Goal: Transaction & Acquisition: Purchase product/service

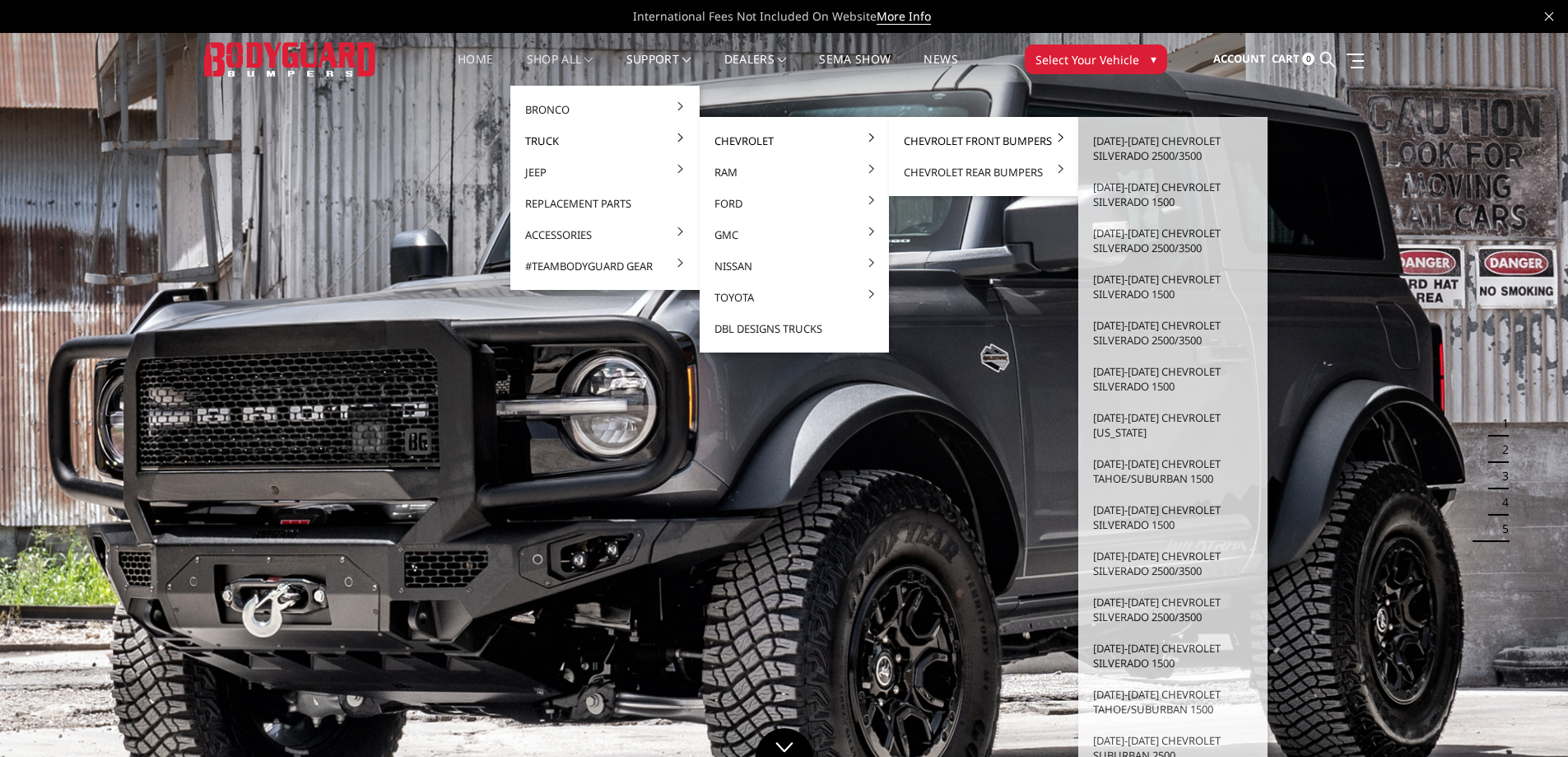
click at [939, 141] on link "Chevrolet Front Bumpers" at bounding box center [983, 141] width 176 height 32
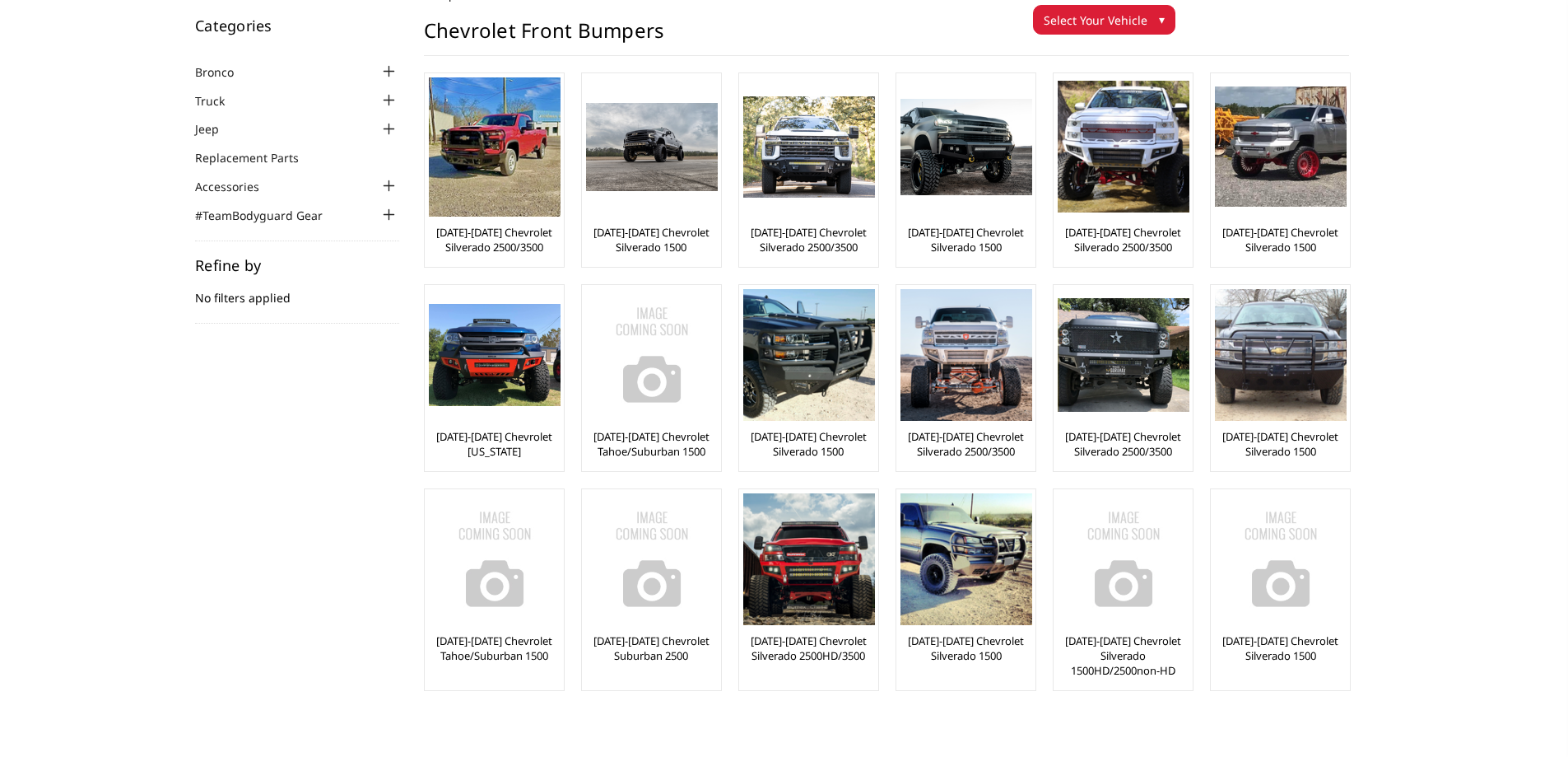
scroll to position [72, 0]
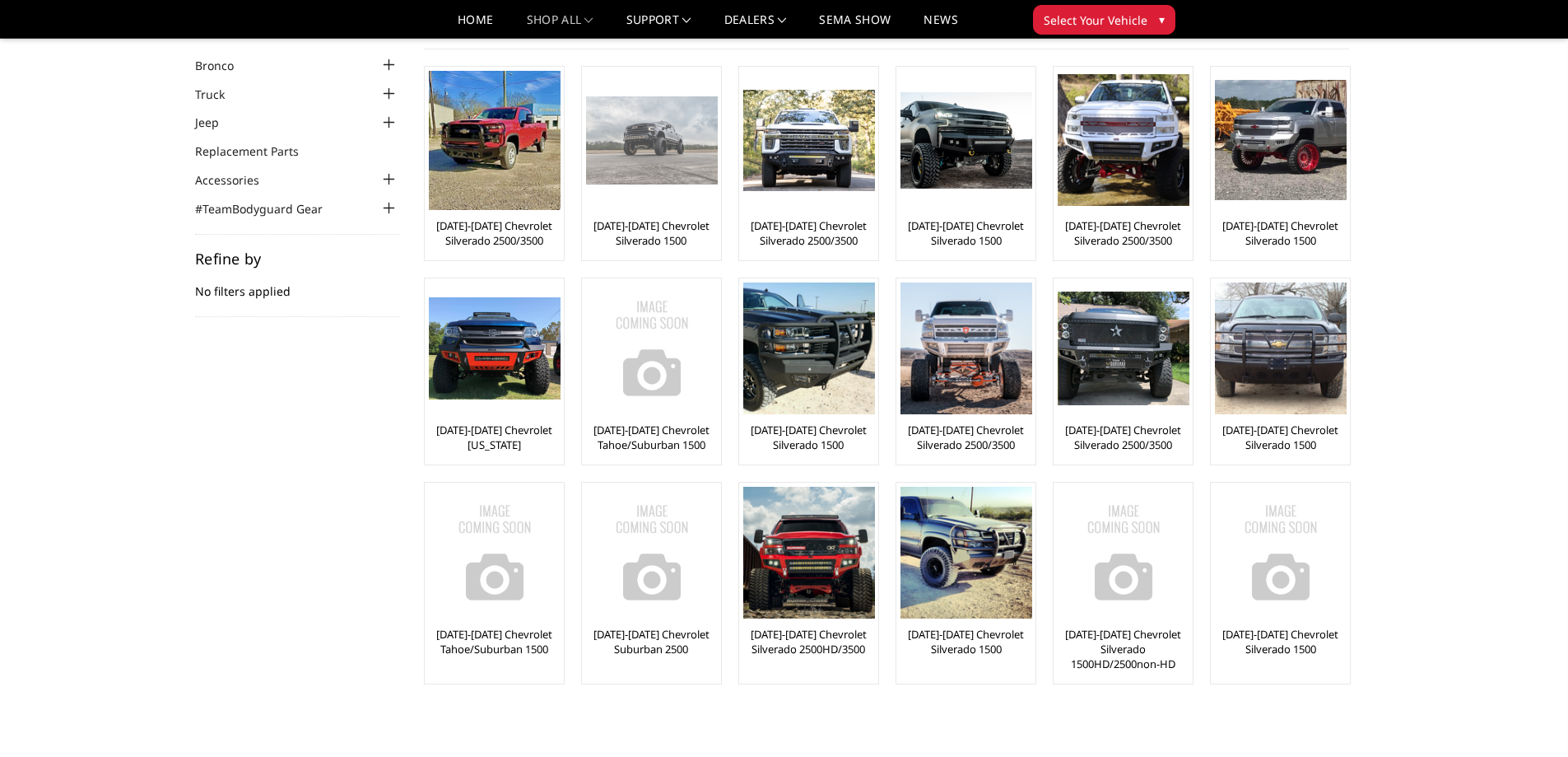
click at [667, 228] on link "[DATE]-[DATE] Chevrolet Silverado 1500" at bounding box center [652, 233] width 131 height 30
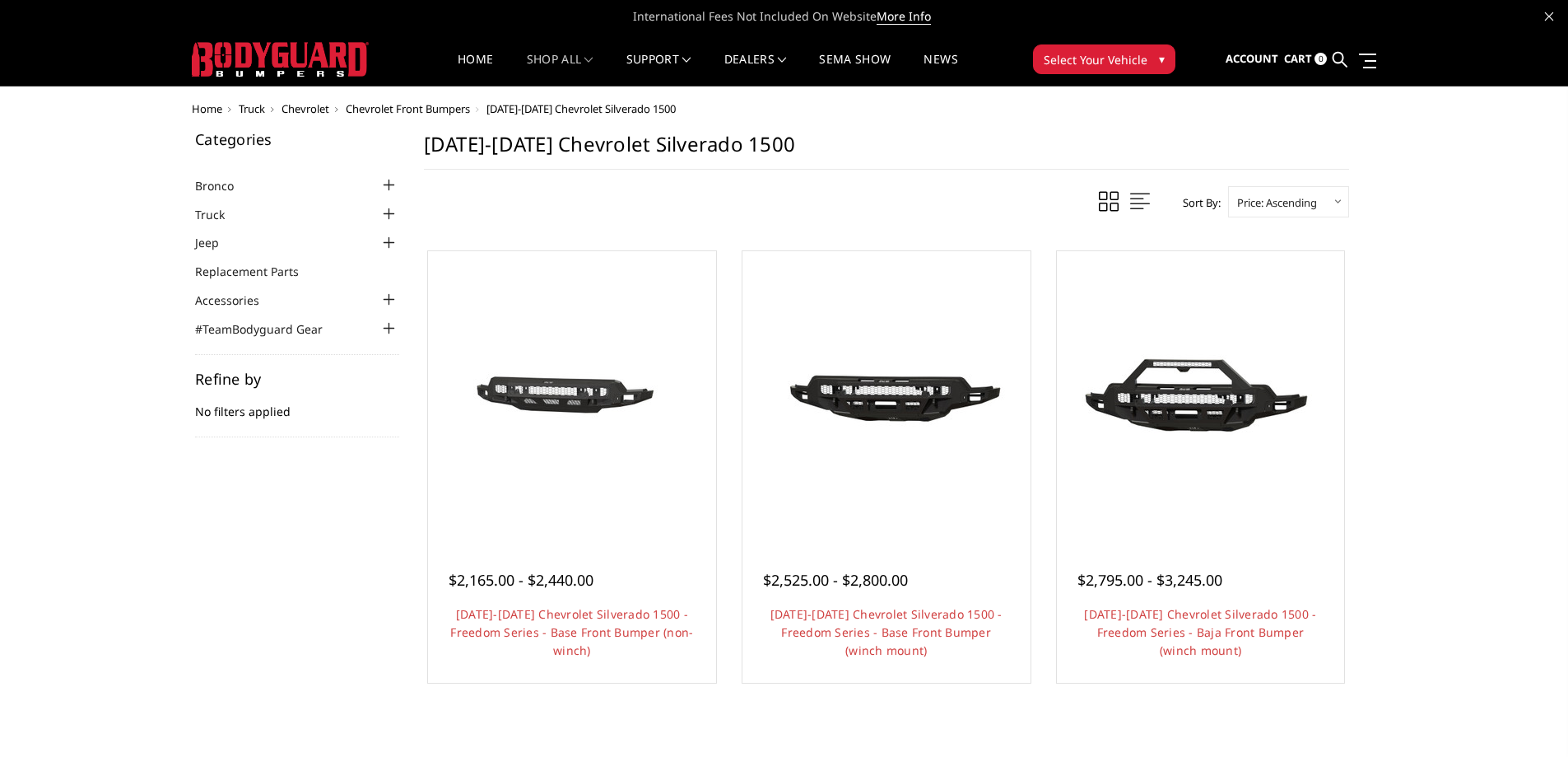
drag, startPoint x: 1566, startPoint y: 404, endPoint x: 1575, endPoint y: 421, distance: 19.2
click at [1567, 434] on html "International Fees Not Included On Website More Info Home shop all Bronco [DATE…" at bounding box center [784, 537] width 1568 height 1074
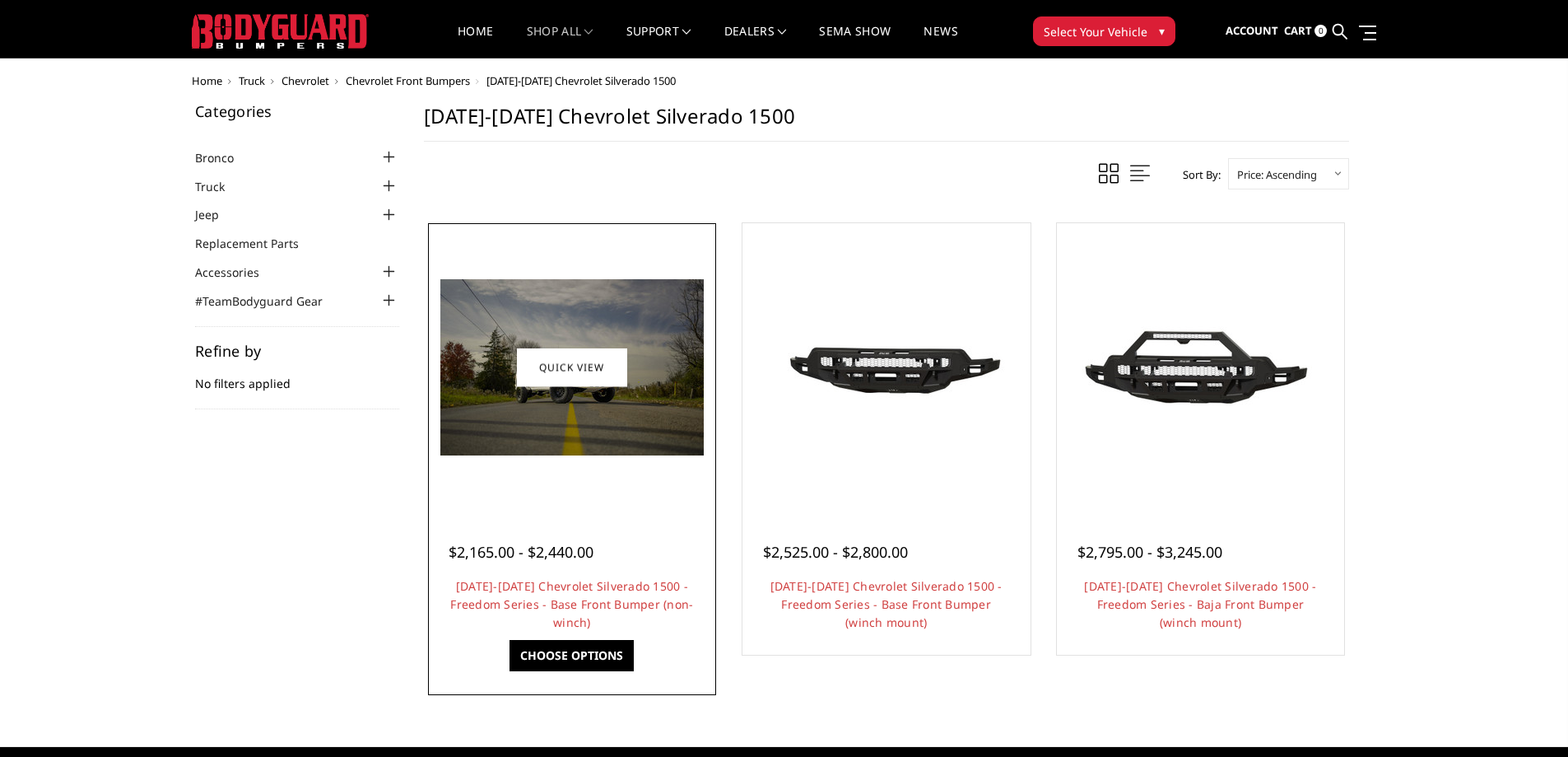
click at [580, 594] on h4 "[DATE]-[DATE] Chevrolet Silverado 1500 - Freedom Series - Base Front Bumper (no…" at bounding box center [572, 604] width 247 height 54
click at [585, 659] on link "Choose Options" at bounding box center [572, 656] width 124 height 32
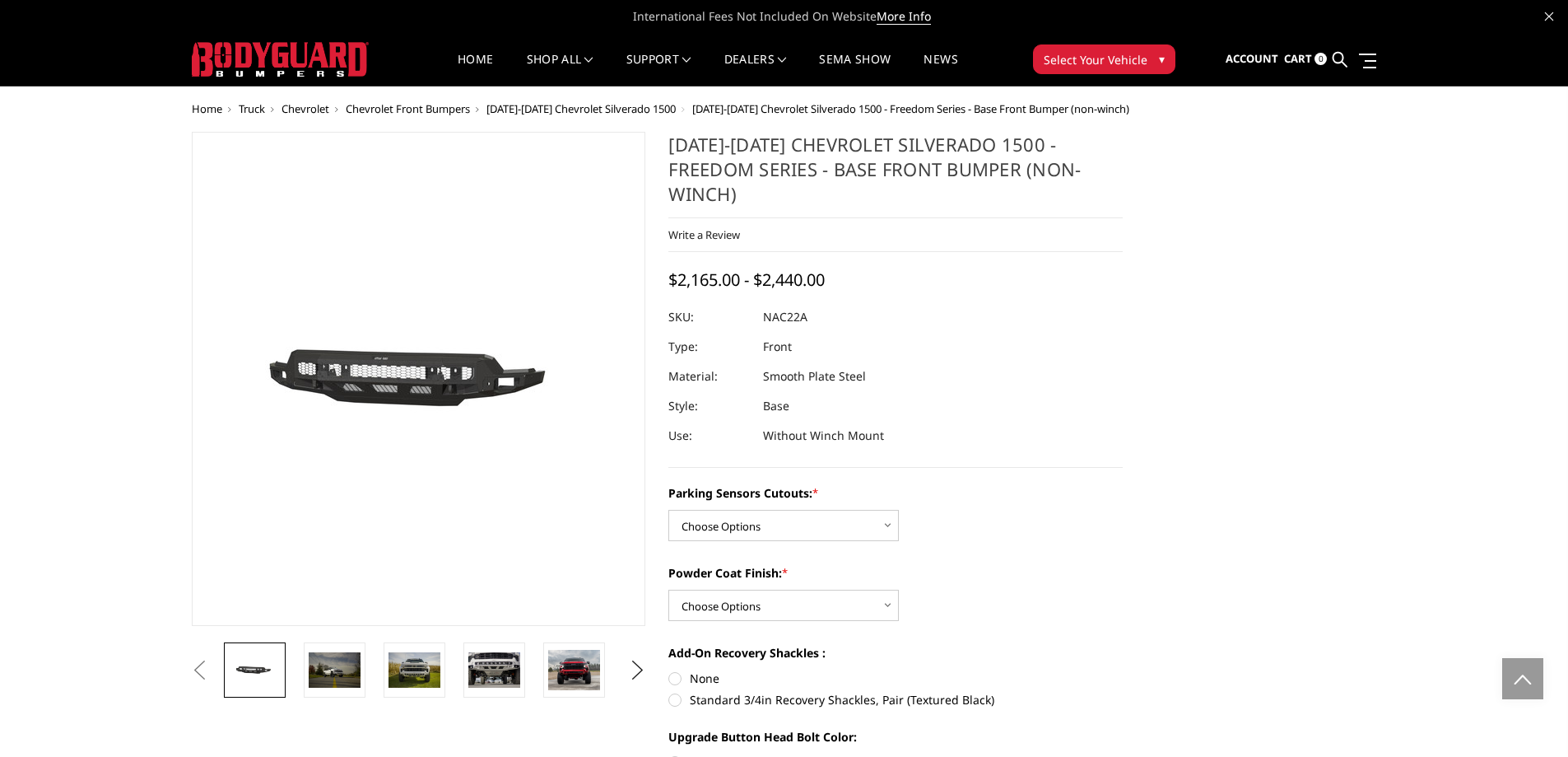
drag, startPoint x: 1576, startPoint y: 224, endPoint x: 1580, endPoint y: 58, distance: 166.0
click at [407, 674] on img at bounding box center [414, 670] width 52 height 35
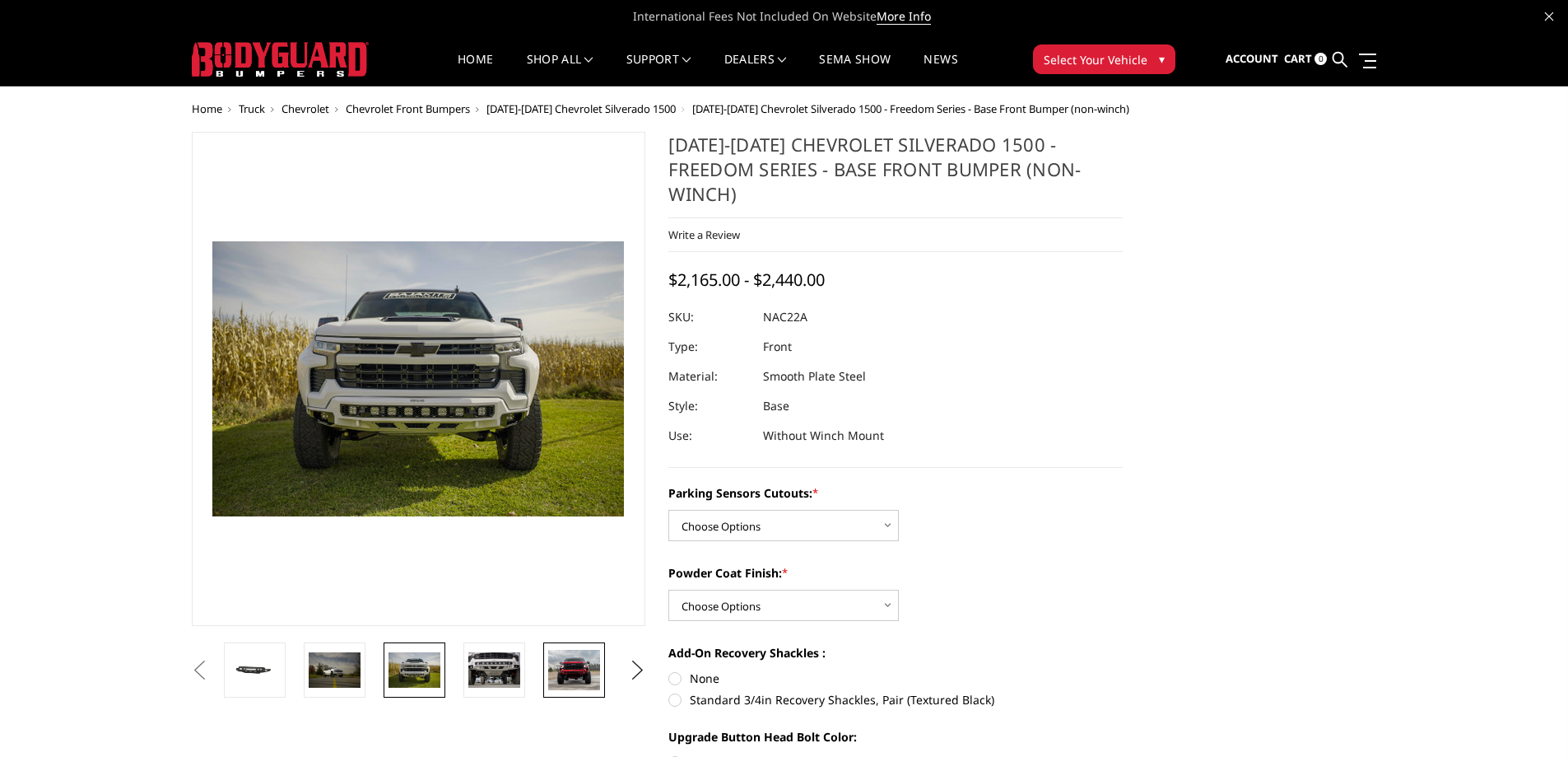
click at [572, 675] on img at bounding box center [574, 670] width 52 height 41
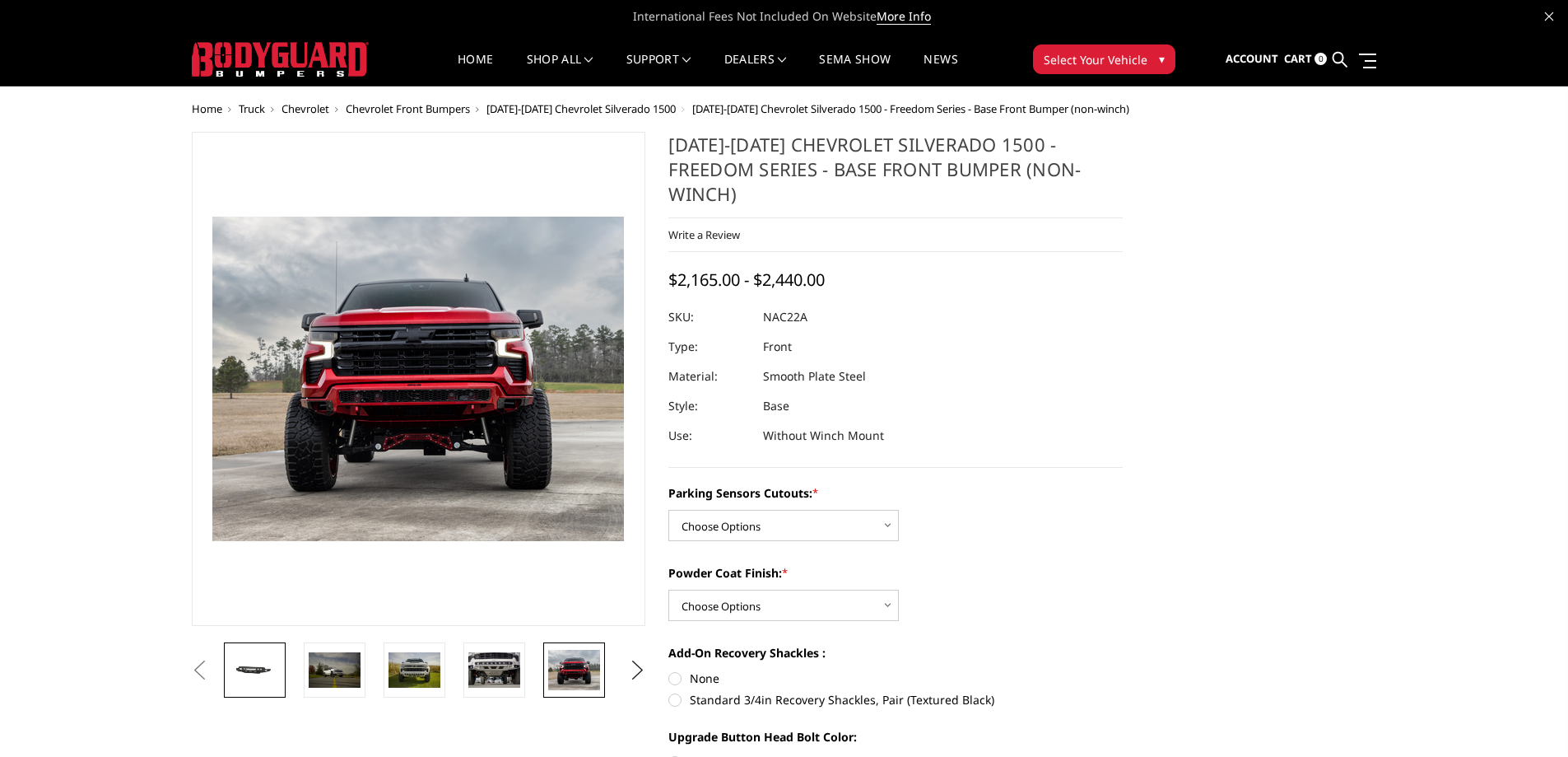
click at [269, 674] on img at bounding box center [255, 671] width 52 height 25
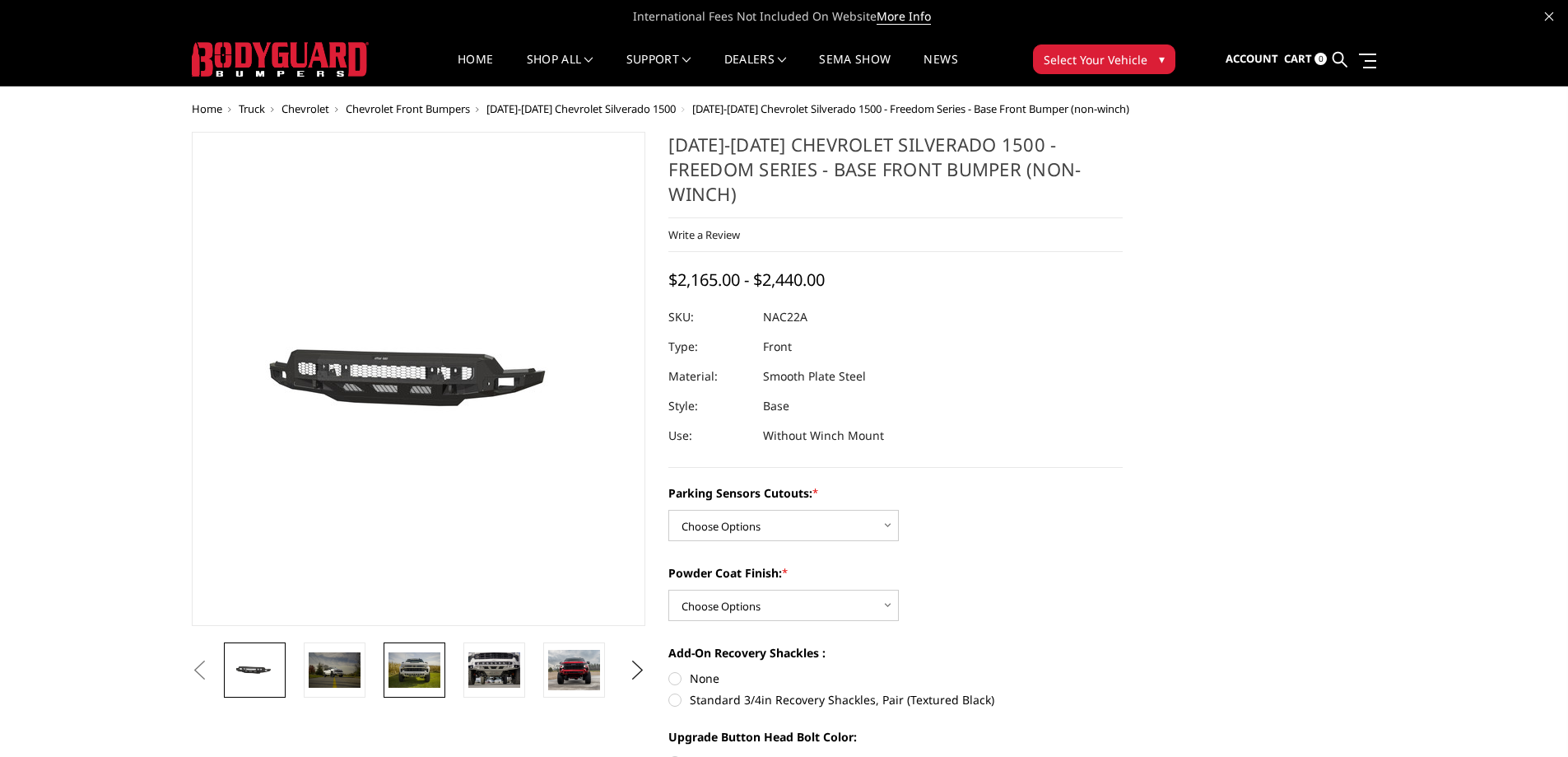
click at [426, 681] on img at bounding box center [414, 670] width 52 height 35
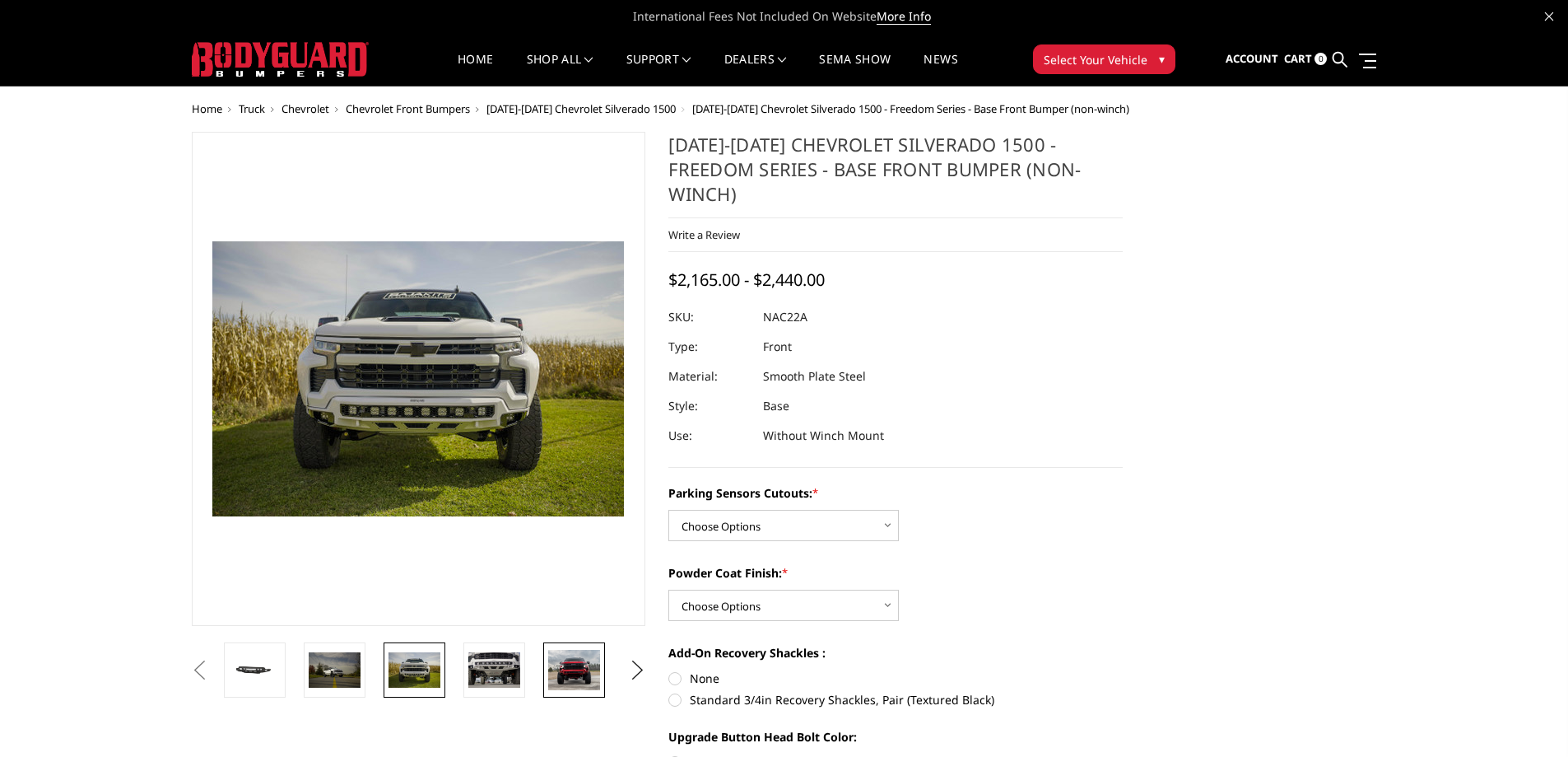
click at [578, 662] on img at bounding box center [574, 670] width 52 height 41
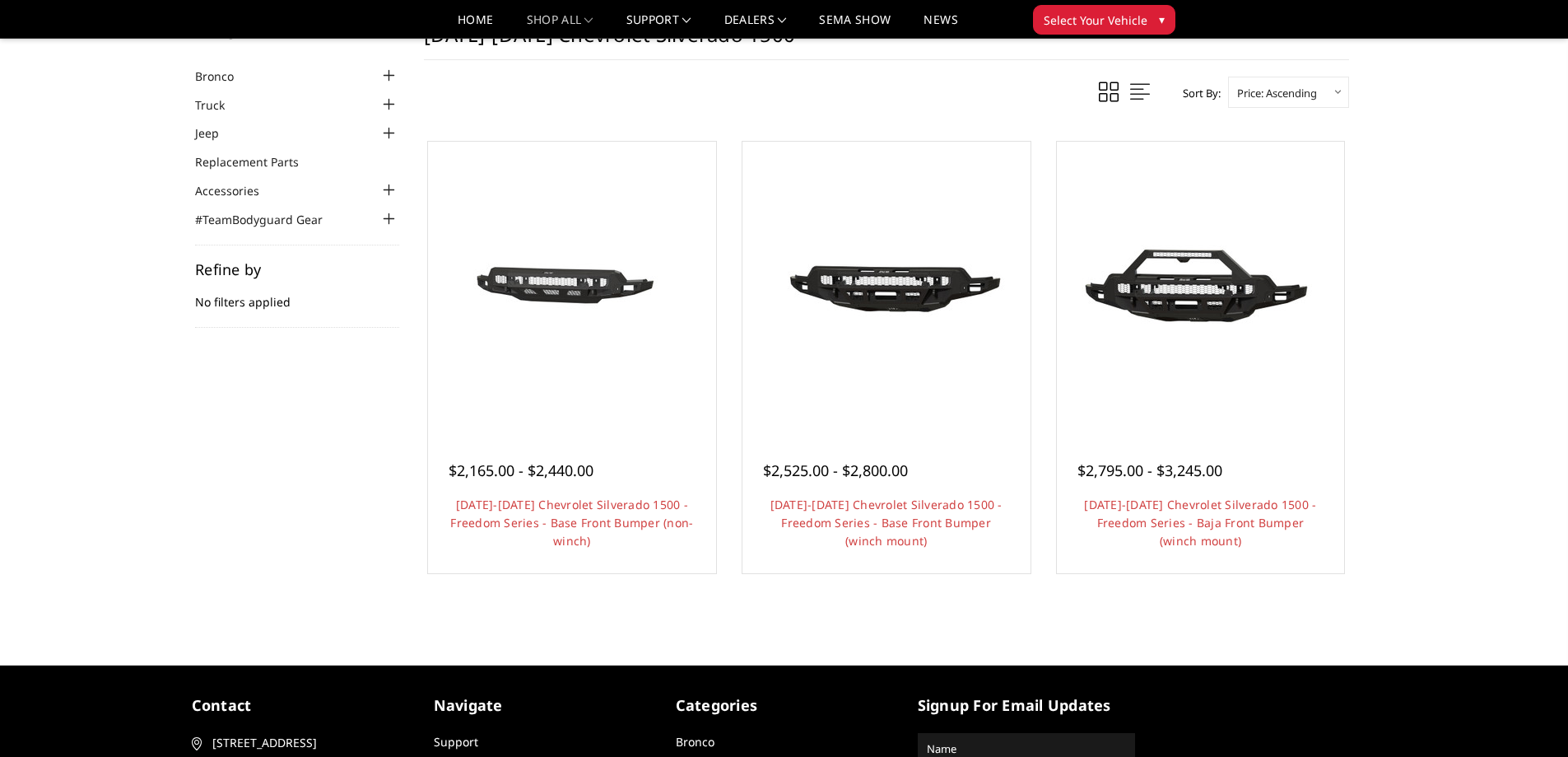
scroll to position [28, 0]
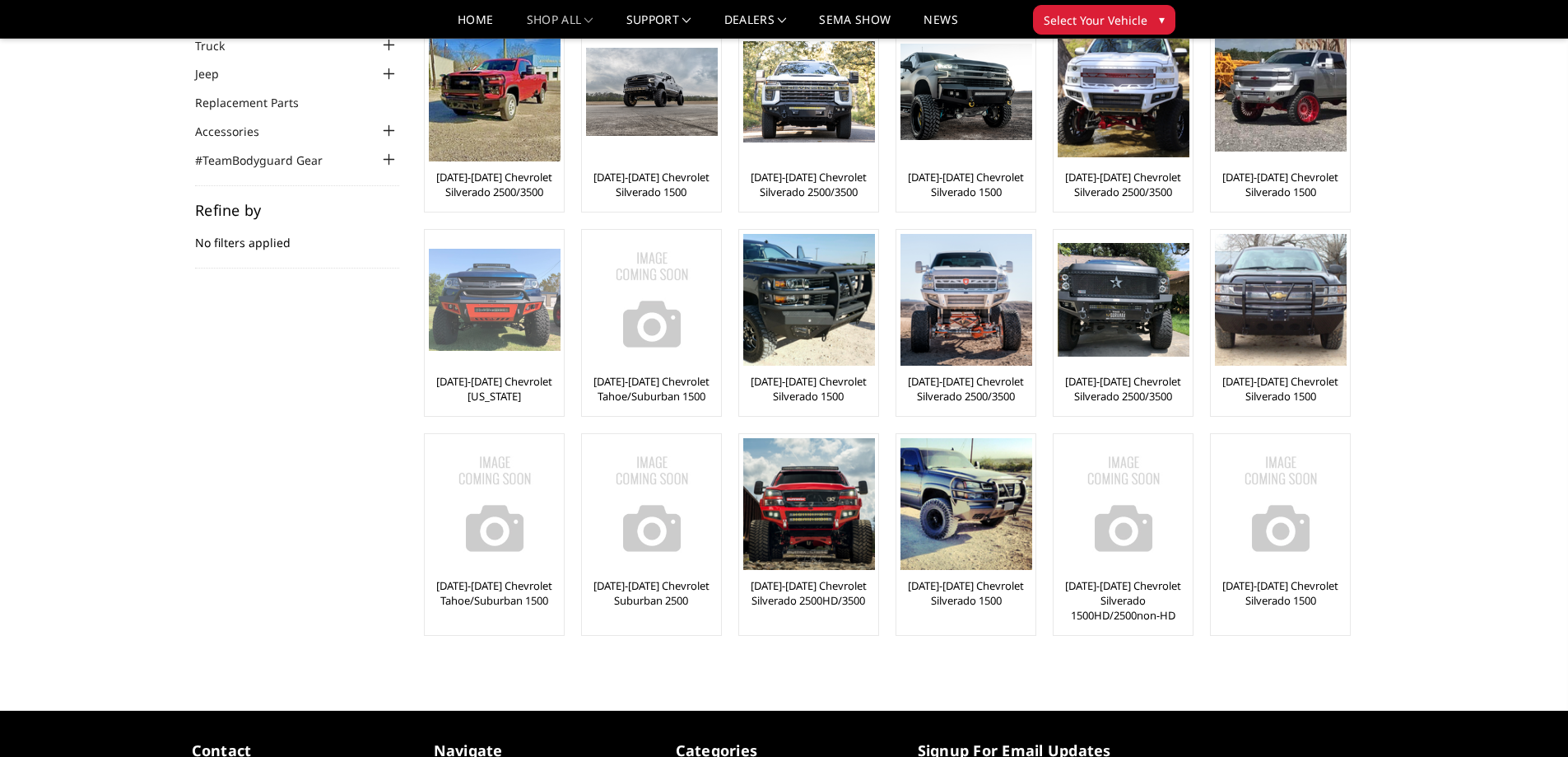
scroll to position [72, 0]
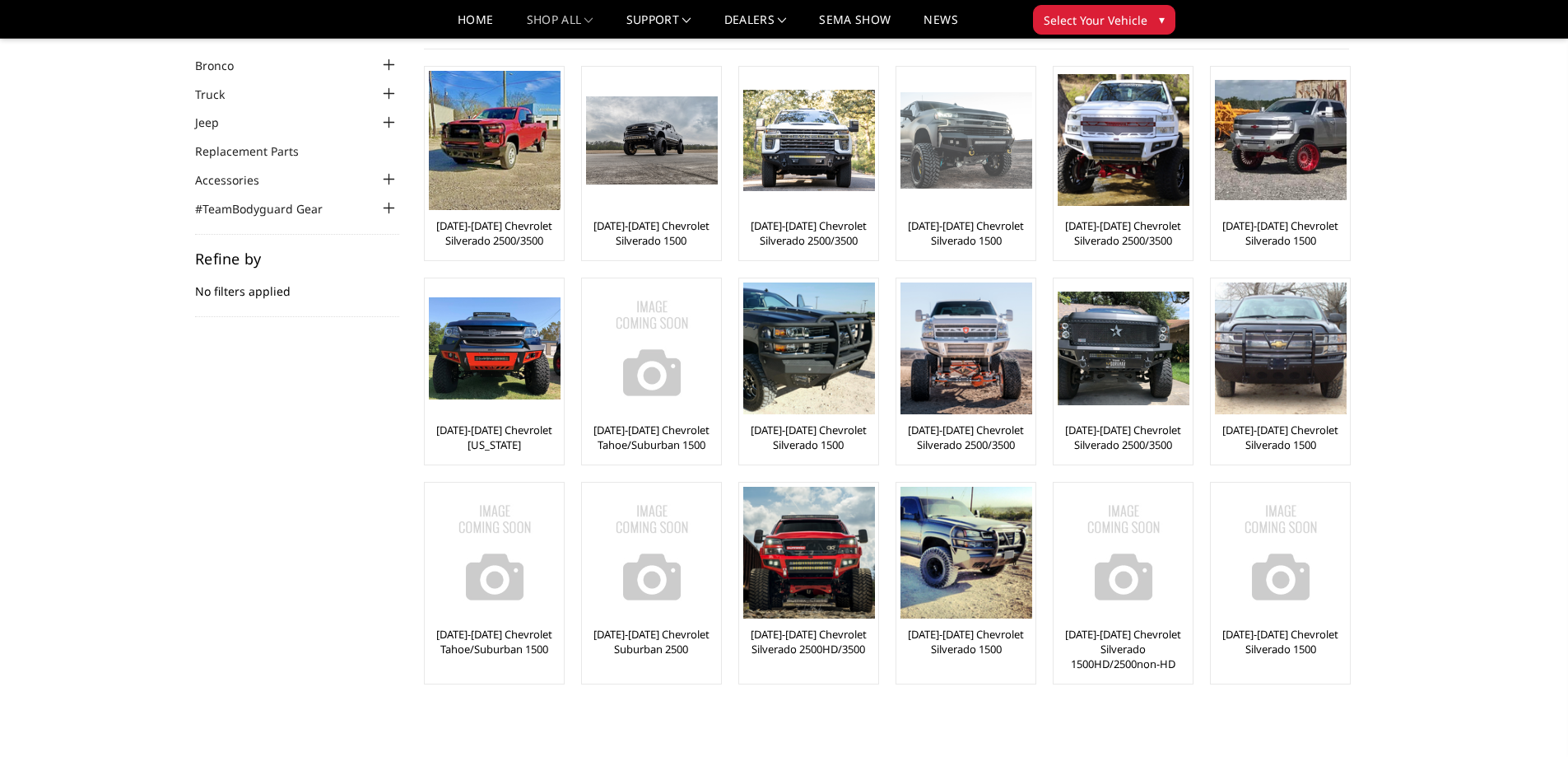
click at [959, 148] on img at bounding box center [966, 141] width 132 height 98
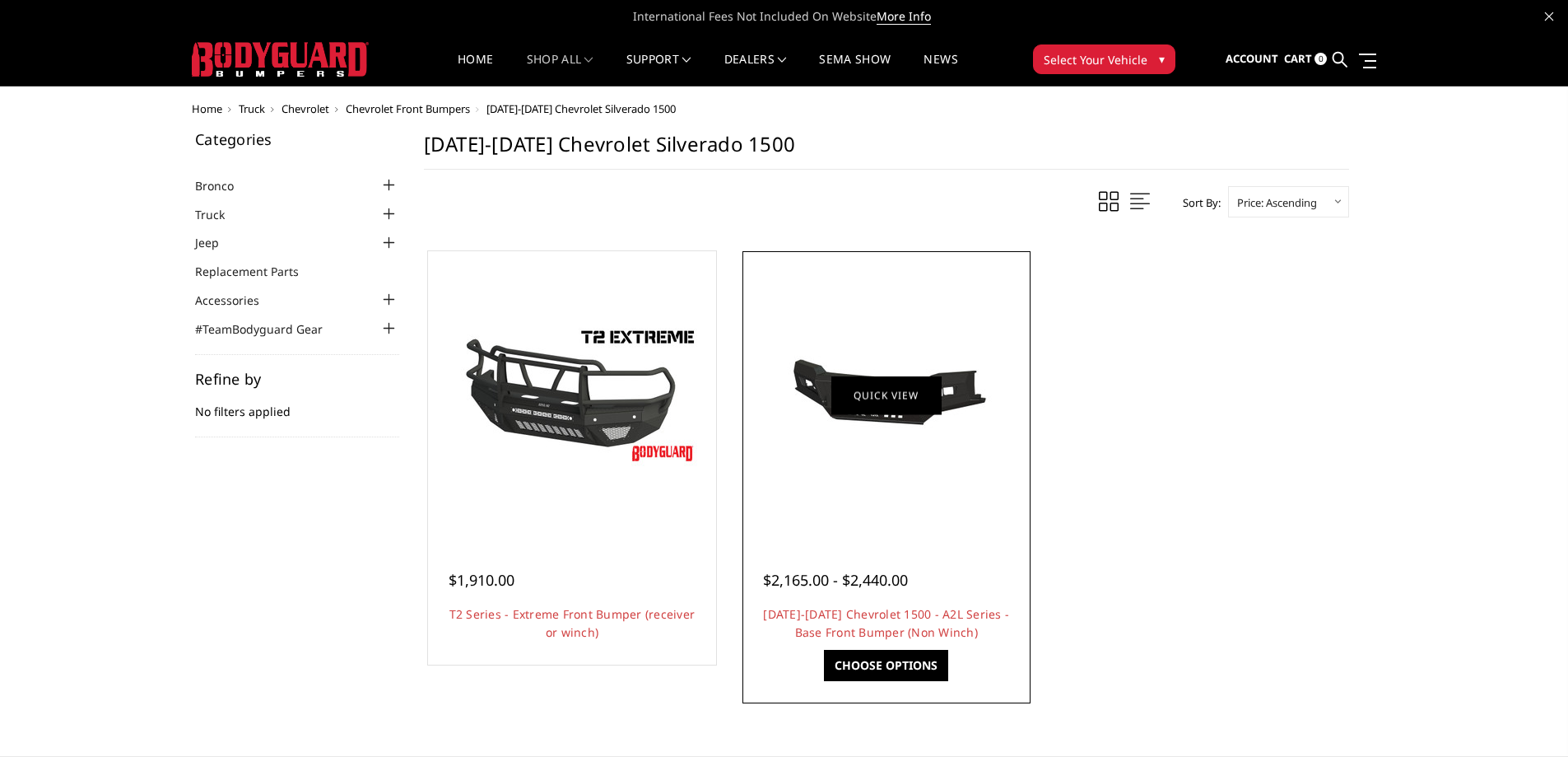
click at [867, 389] on link "Quick view" at bounding box center [886, 395] width 110 height 38
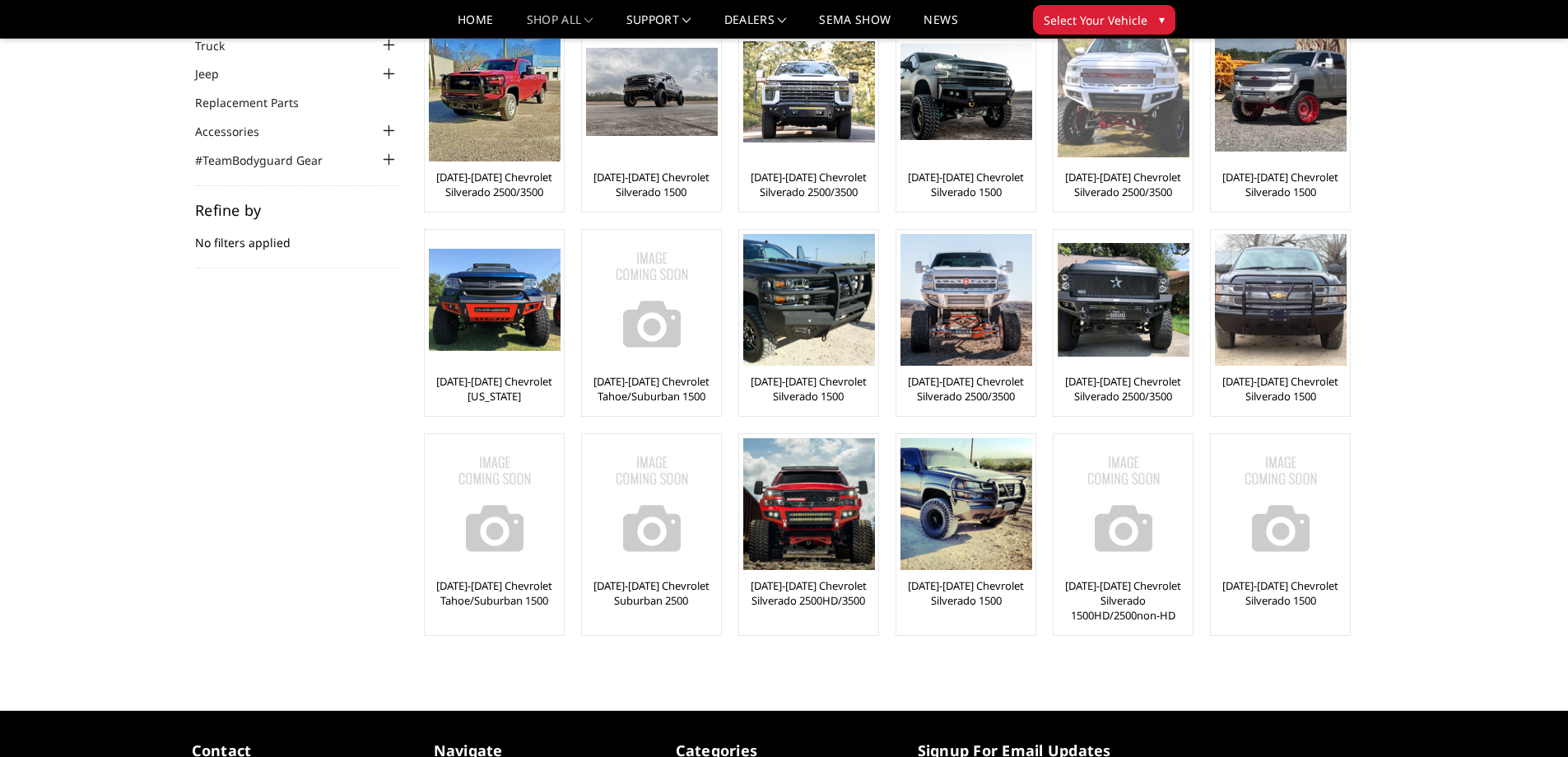
scroll to position [72, 0]
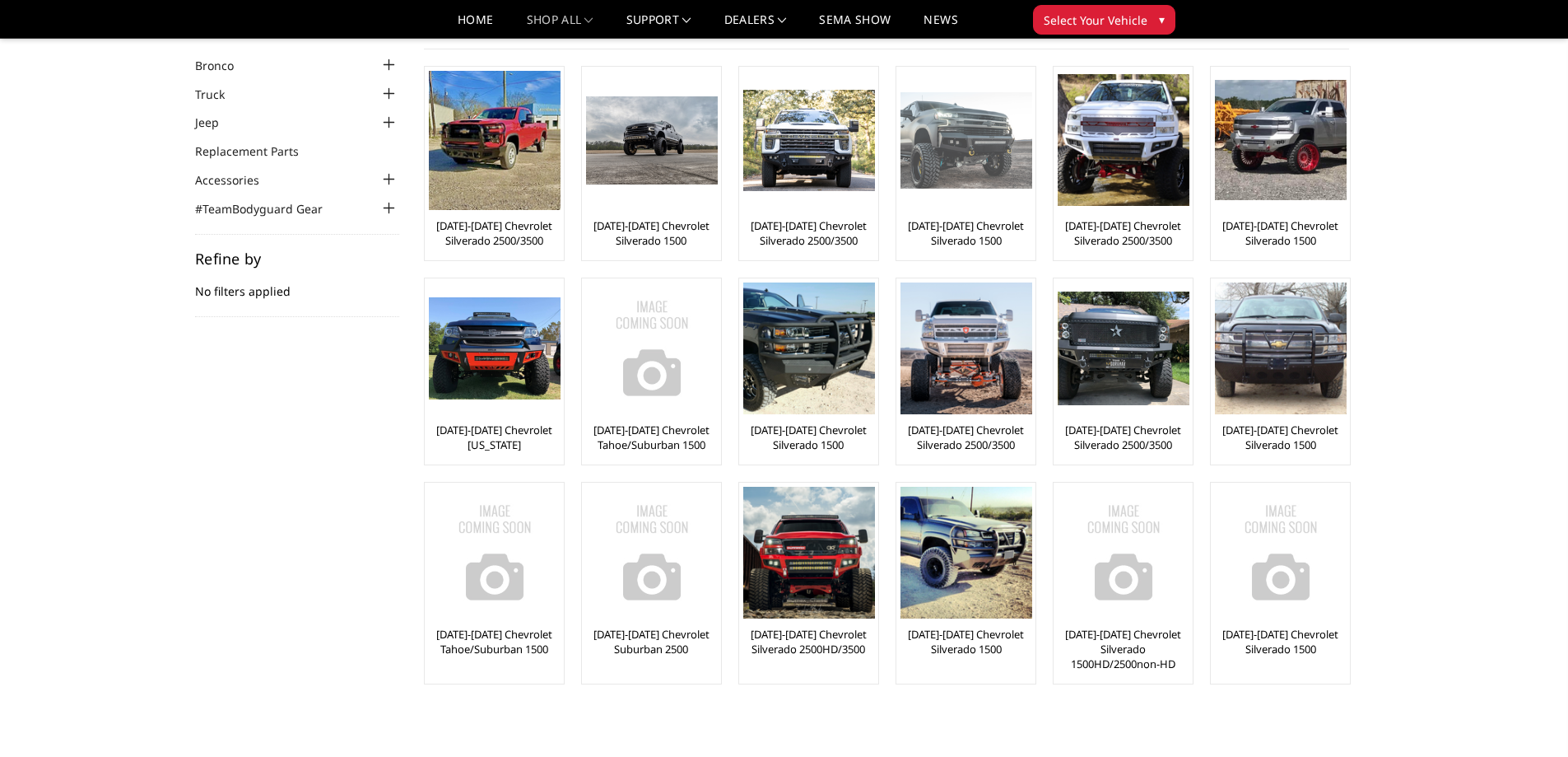
click at [948, 232] on link "[DATE]-[DATE] Chevrolet Silverado 1500" at bounding box center [966, 233] width 131 height 30
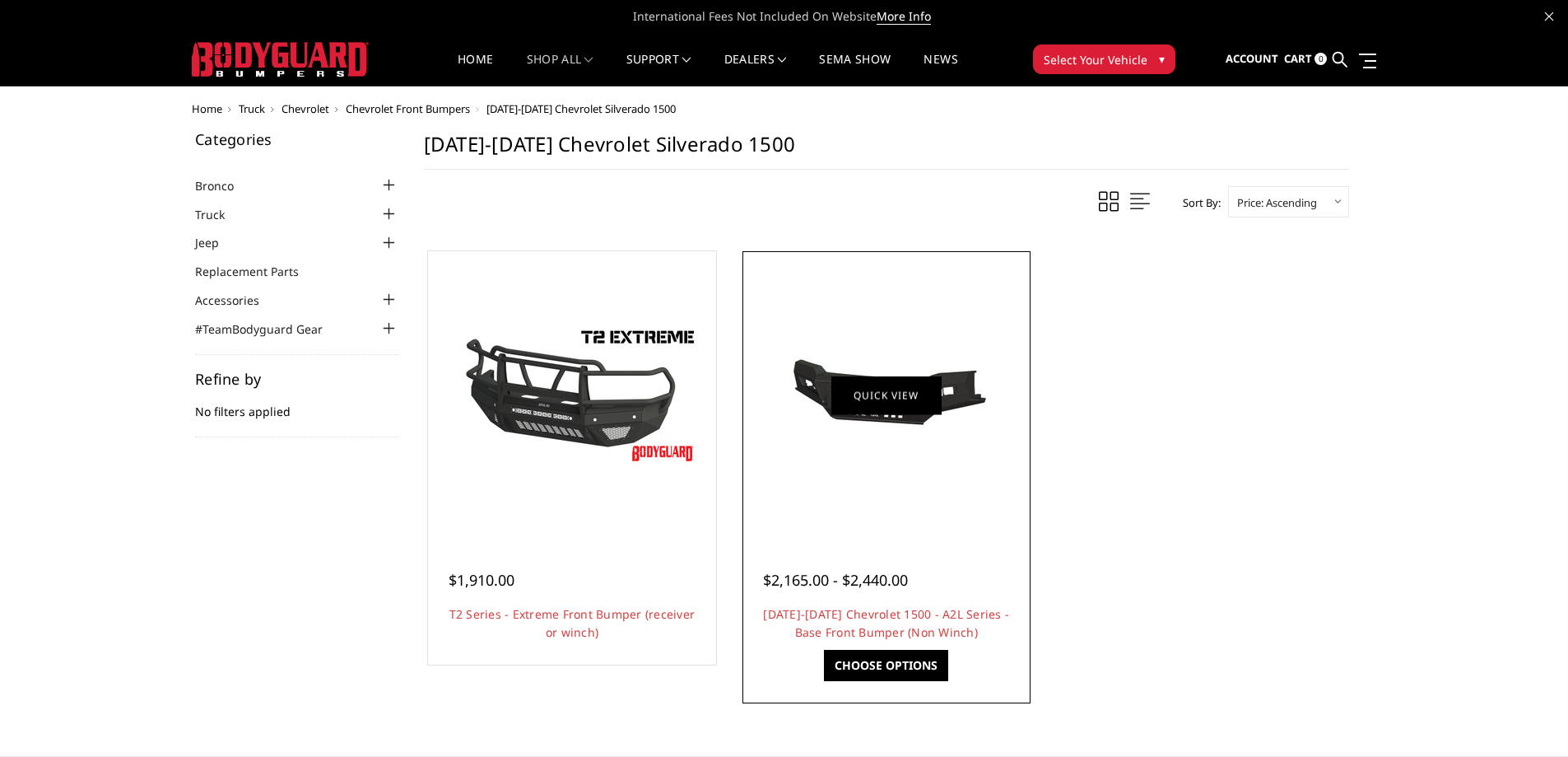
click at [923, 409] on link "Quick view" at bounding box center [886, 395] width 110 height 38
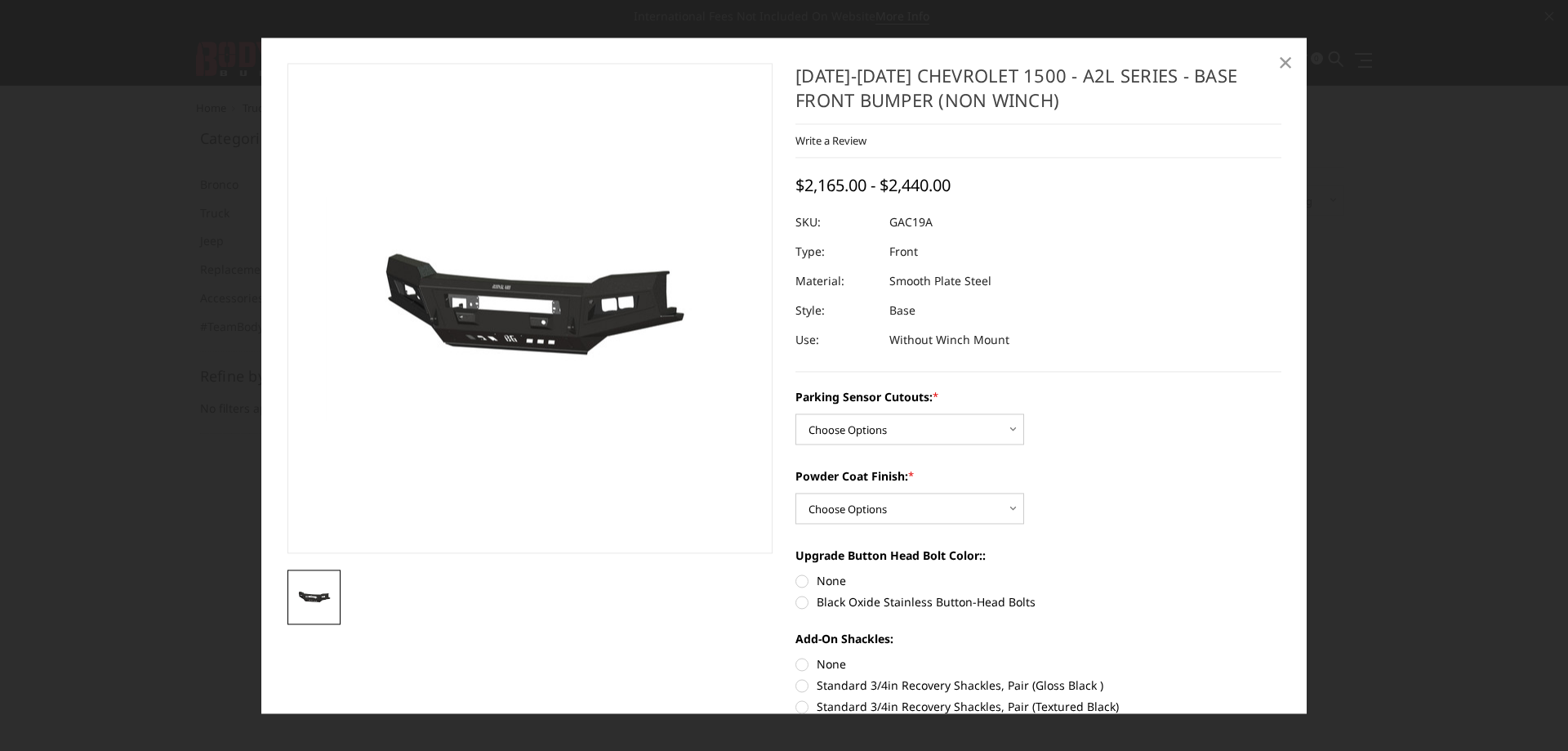
click at [1283, 68] on span "×" at bounding box center [1285, 62] width 15 height 35
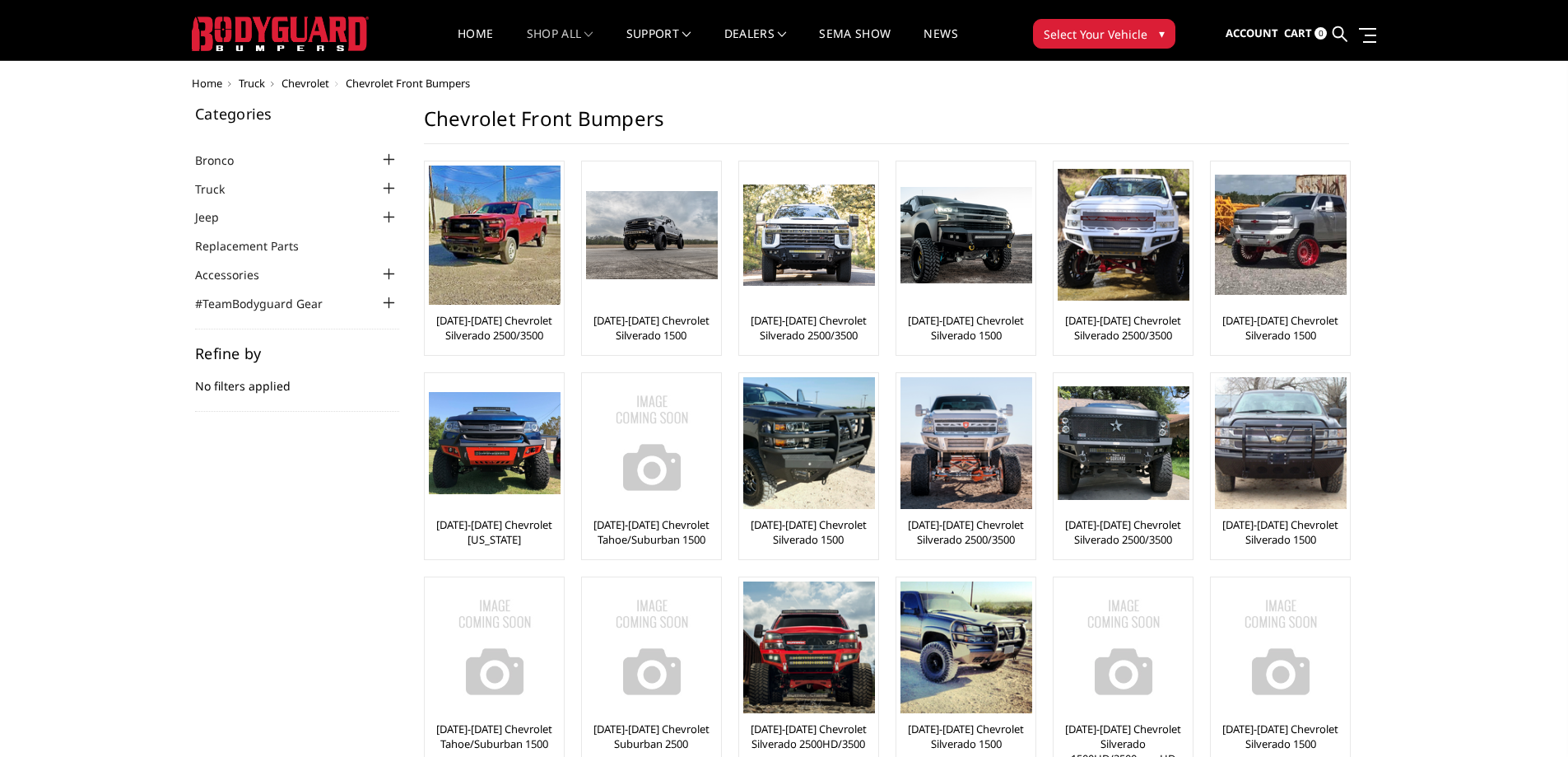
scroll to position [11, 0]
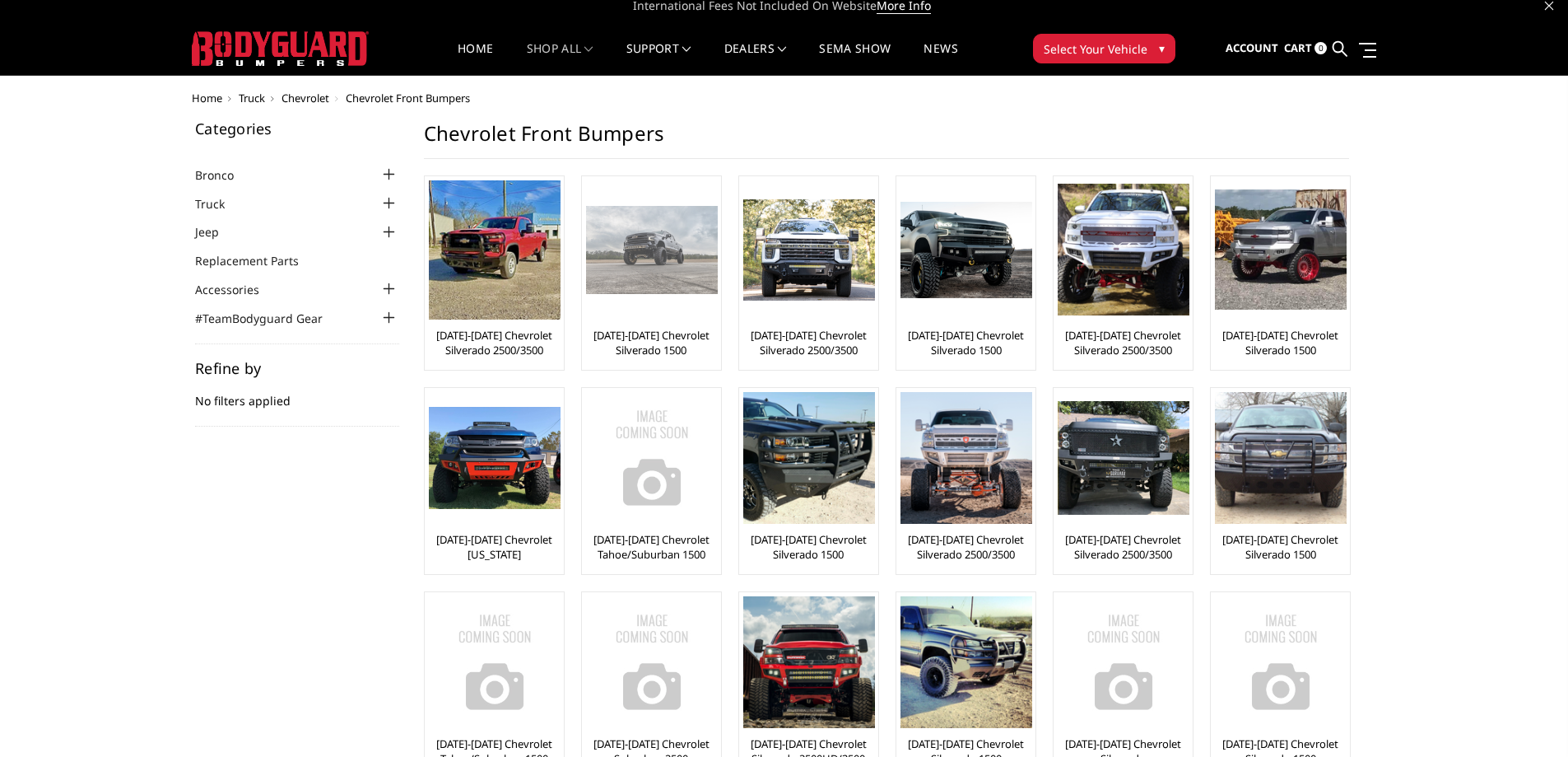
click at [655, 241] on img at bounding box center [652, 249] width 132 height 88
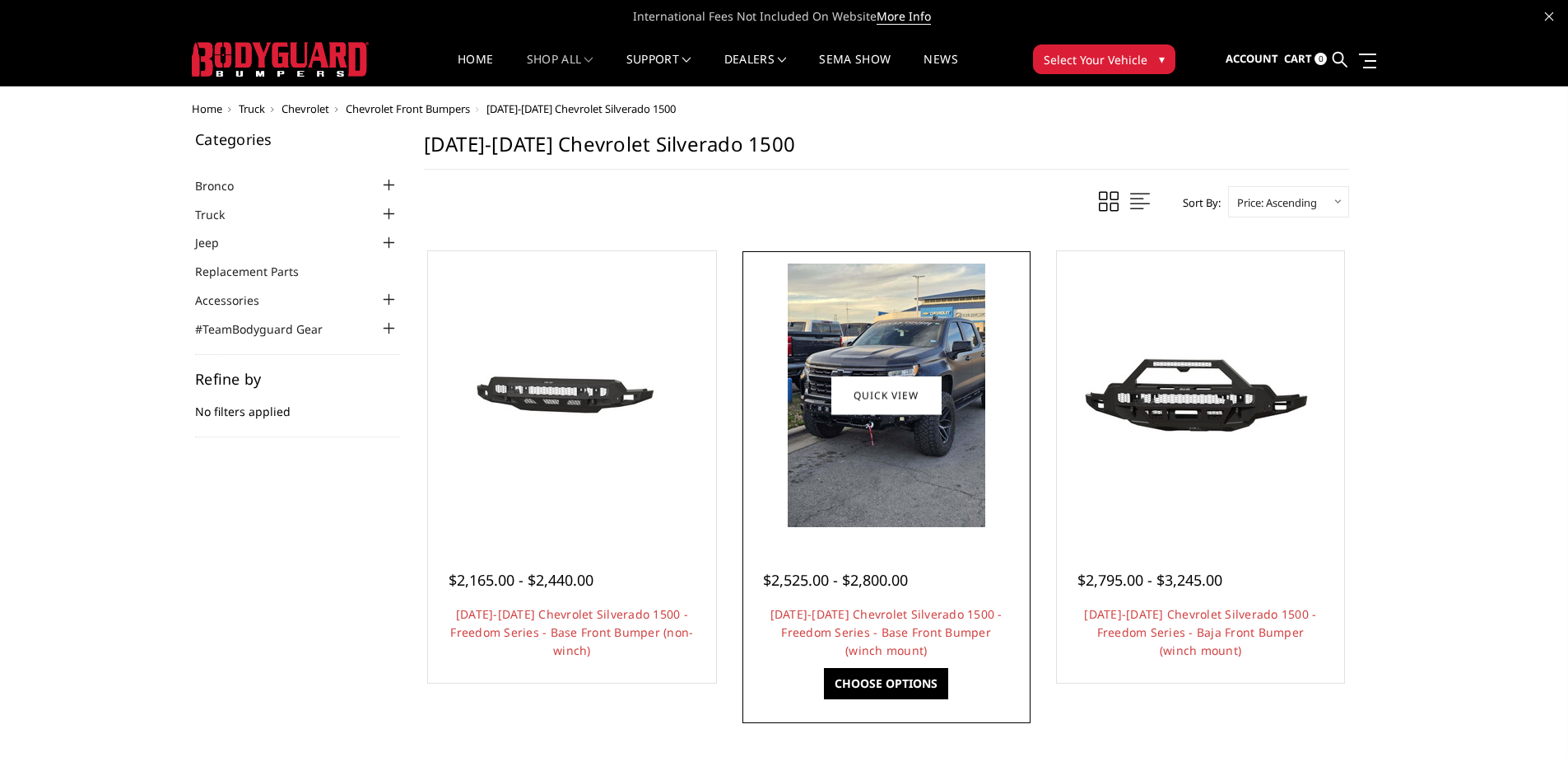
click at [851, 439] on img at bounding box center [886, 395] width 197 height 263
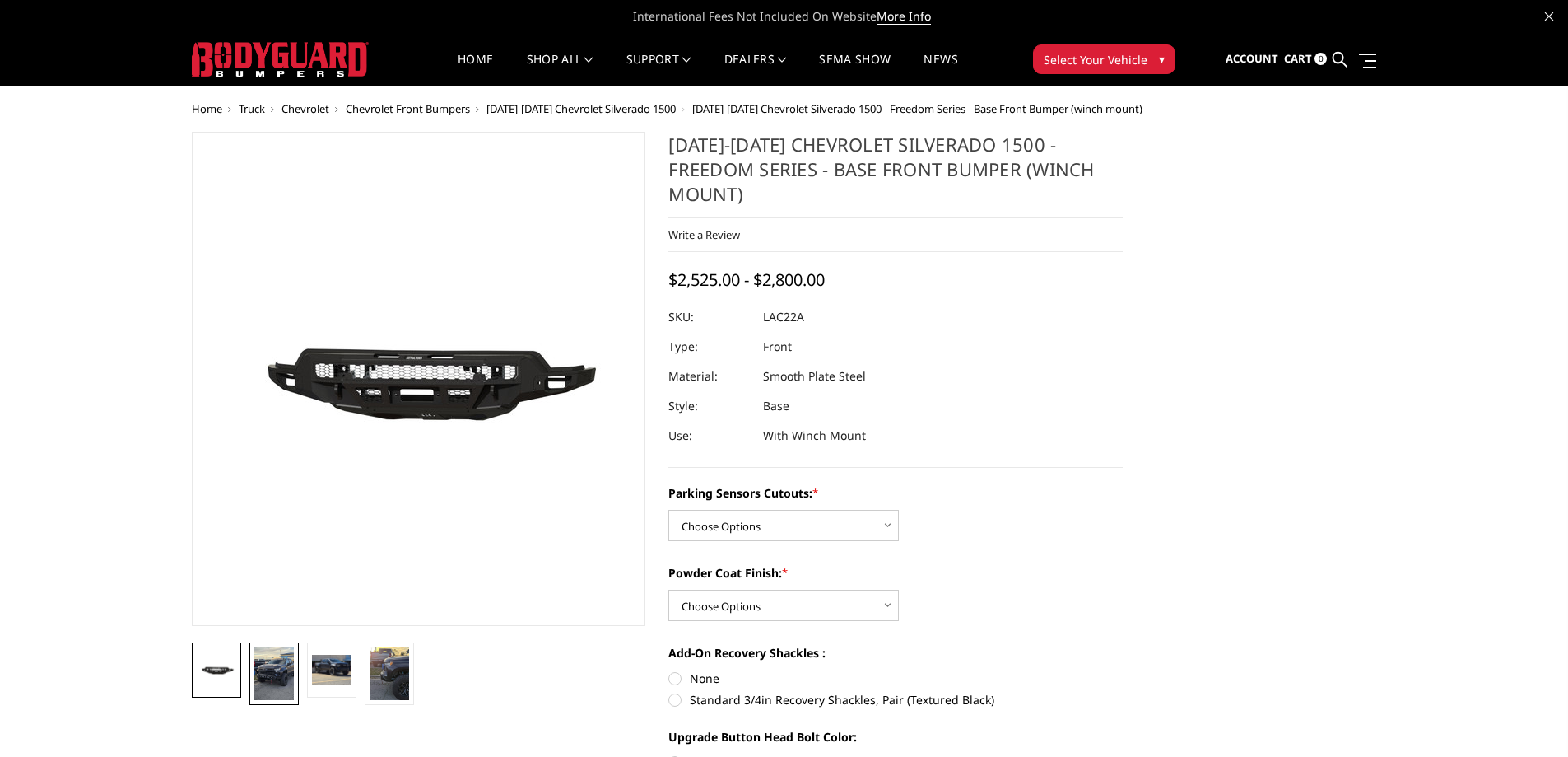
click at [267, 690] on img at bounding box center [273, 674] width 39 height 53
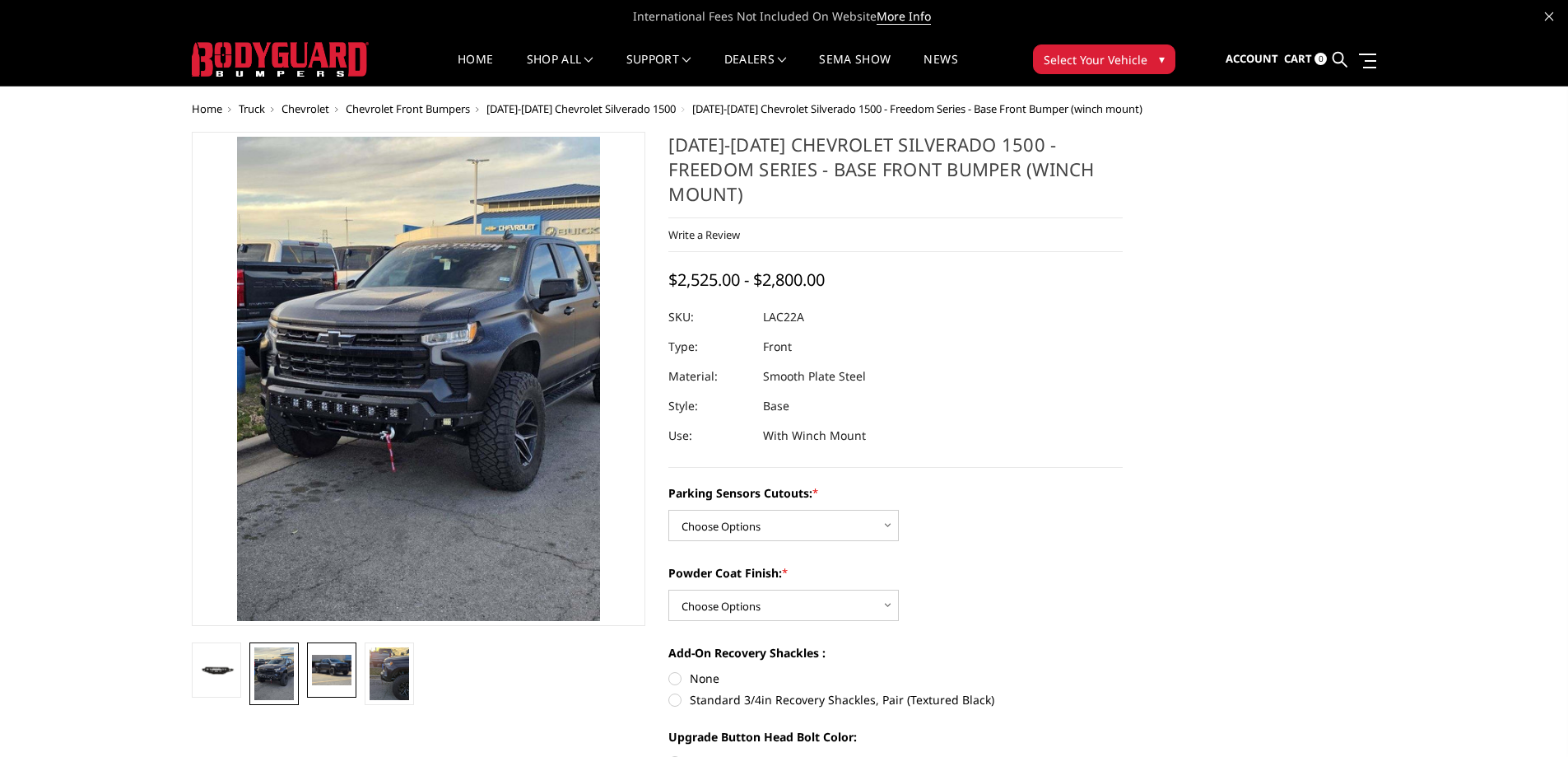
click at [342, 666] on img at bounding box center [332, 670] width 39 height 30
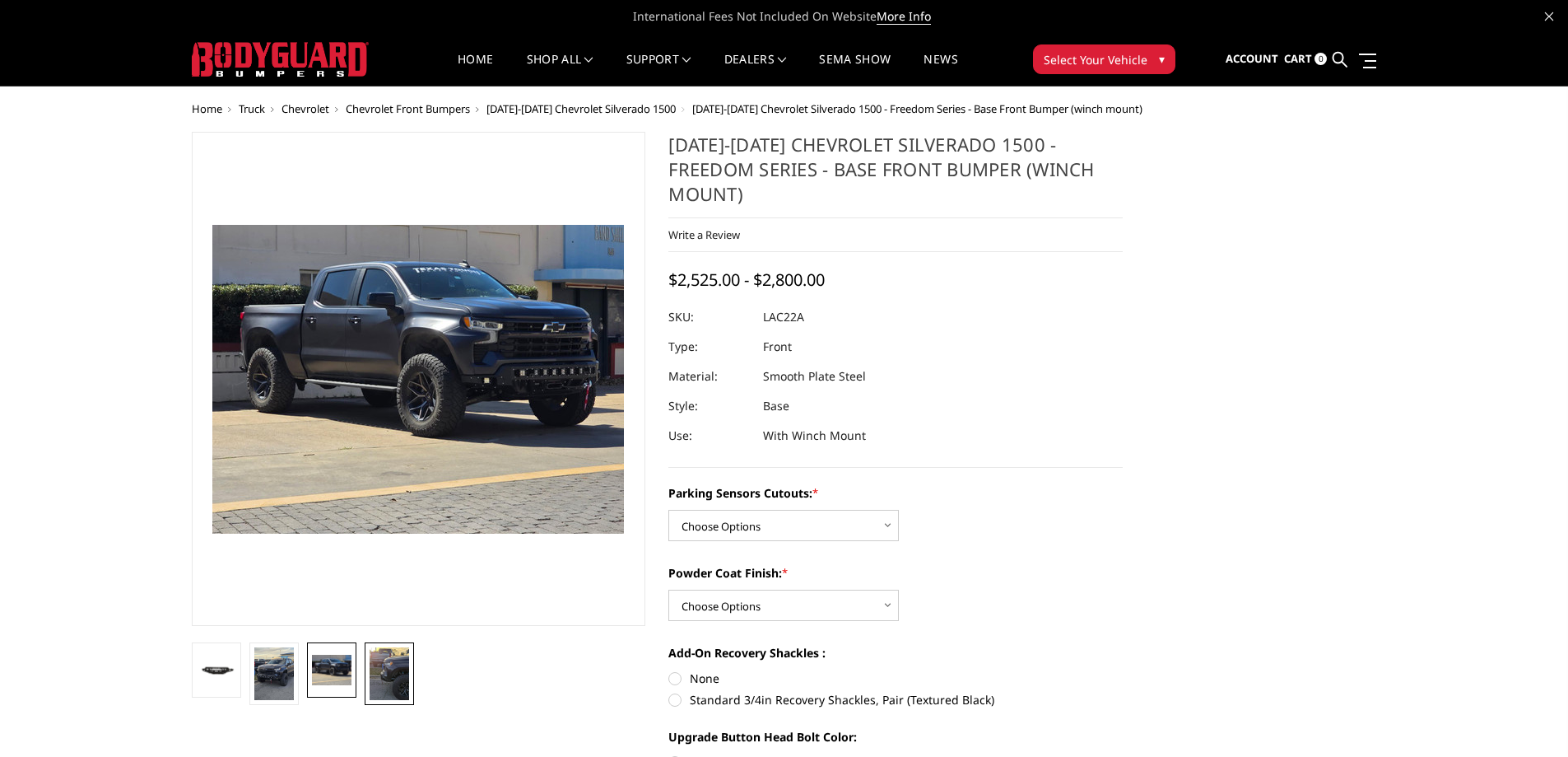
click at [380, 666] on img at bounding box center [389, 674] width 39 height 53
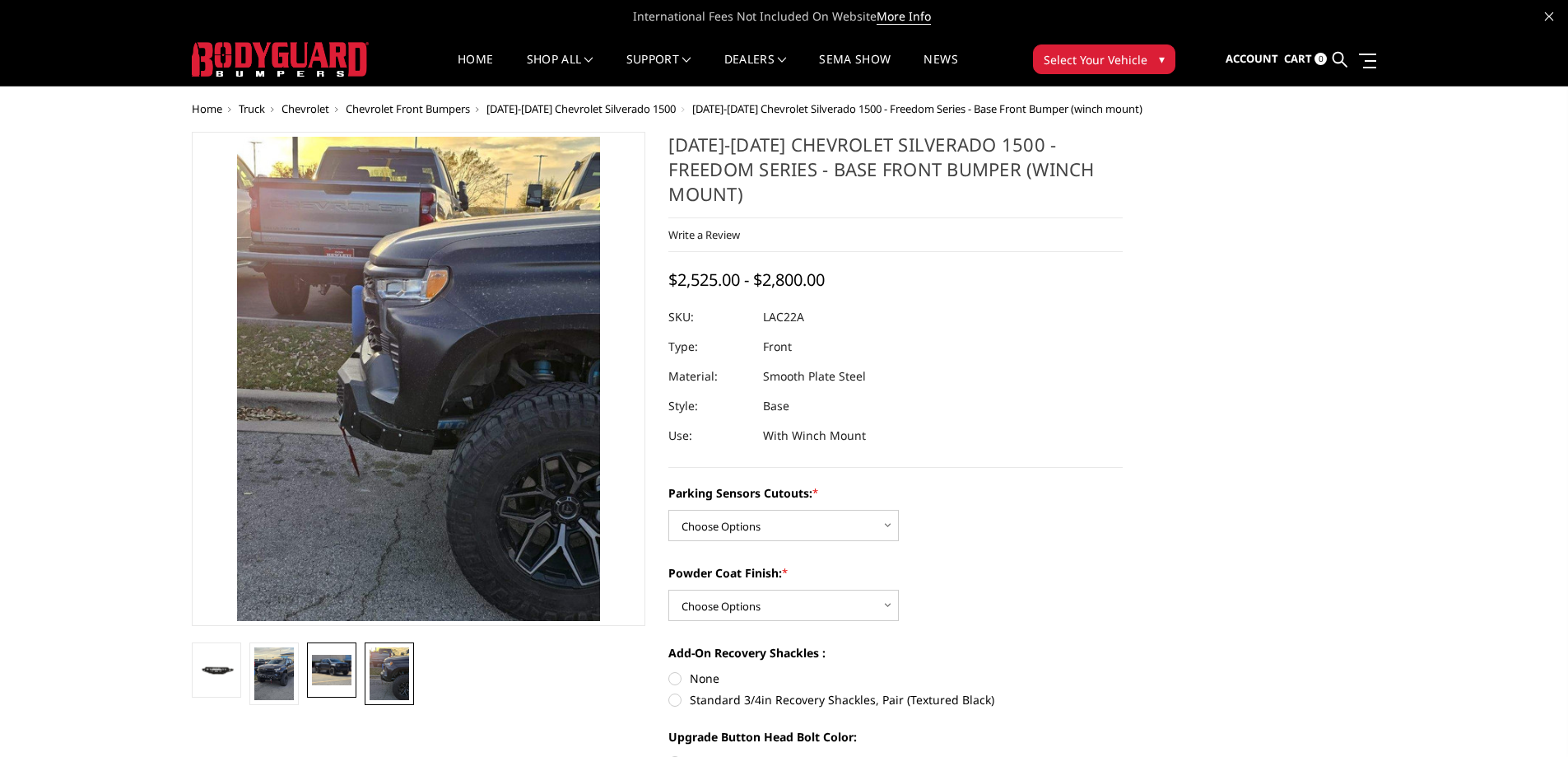
click at [332, 668] on img at bounding box center [332, 670] width 39 height 30
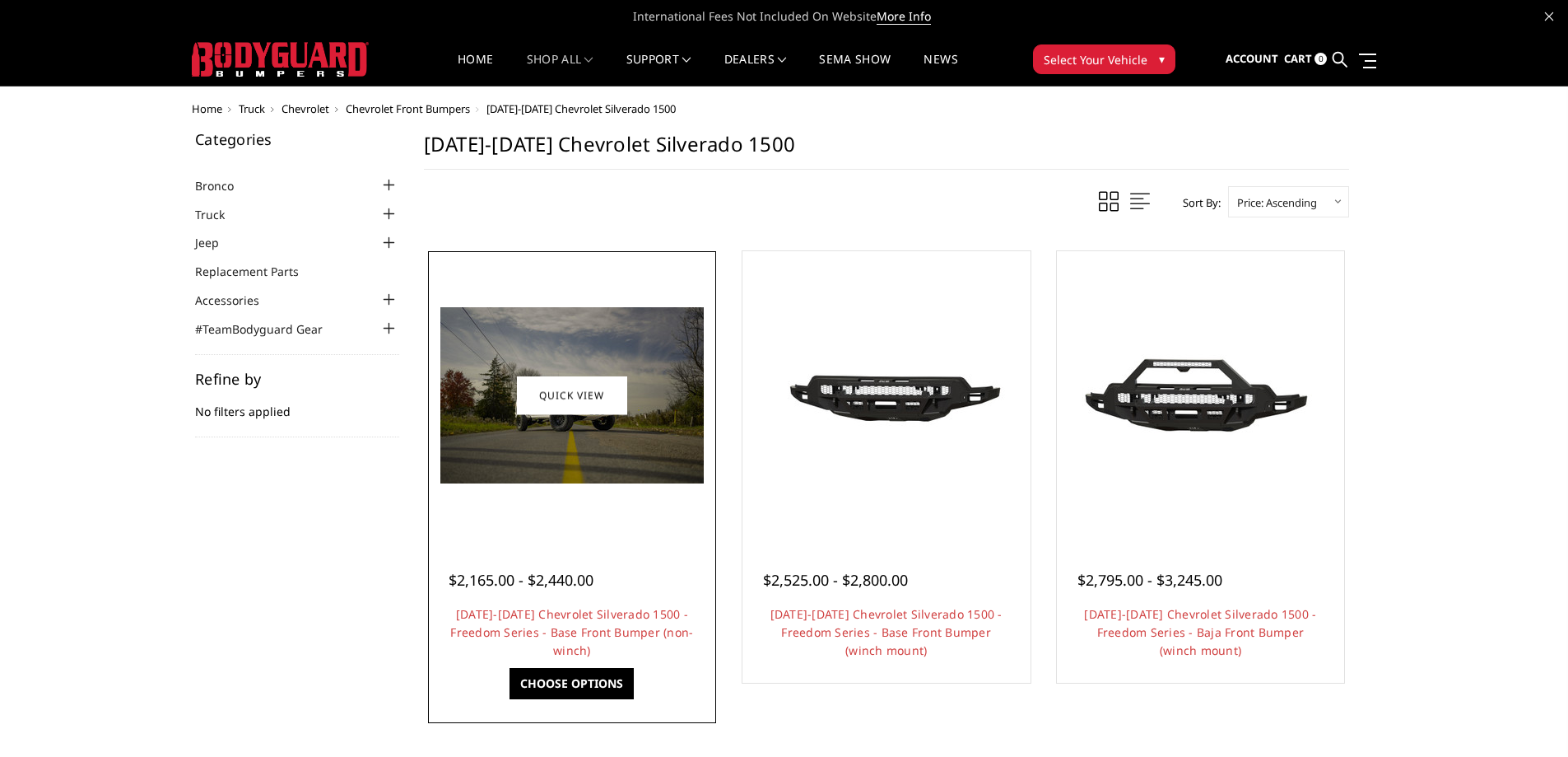
click at [571, 463] on img at bounding box center [572, 395] width 263 height 176
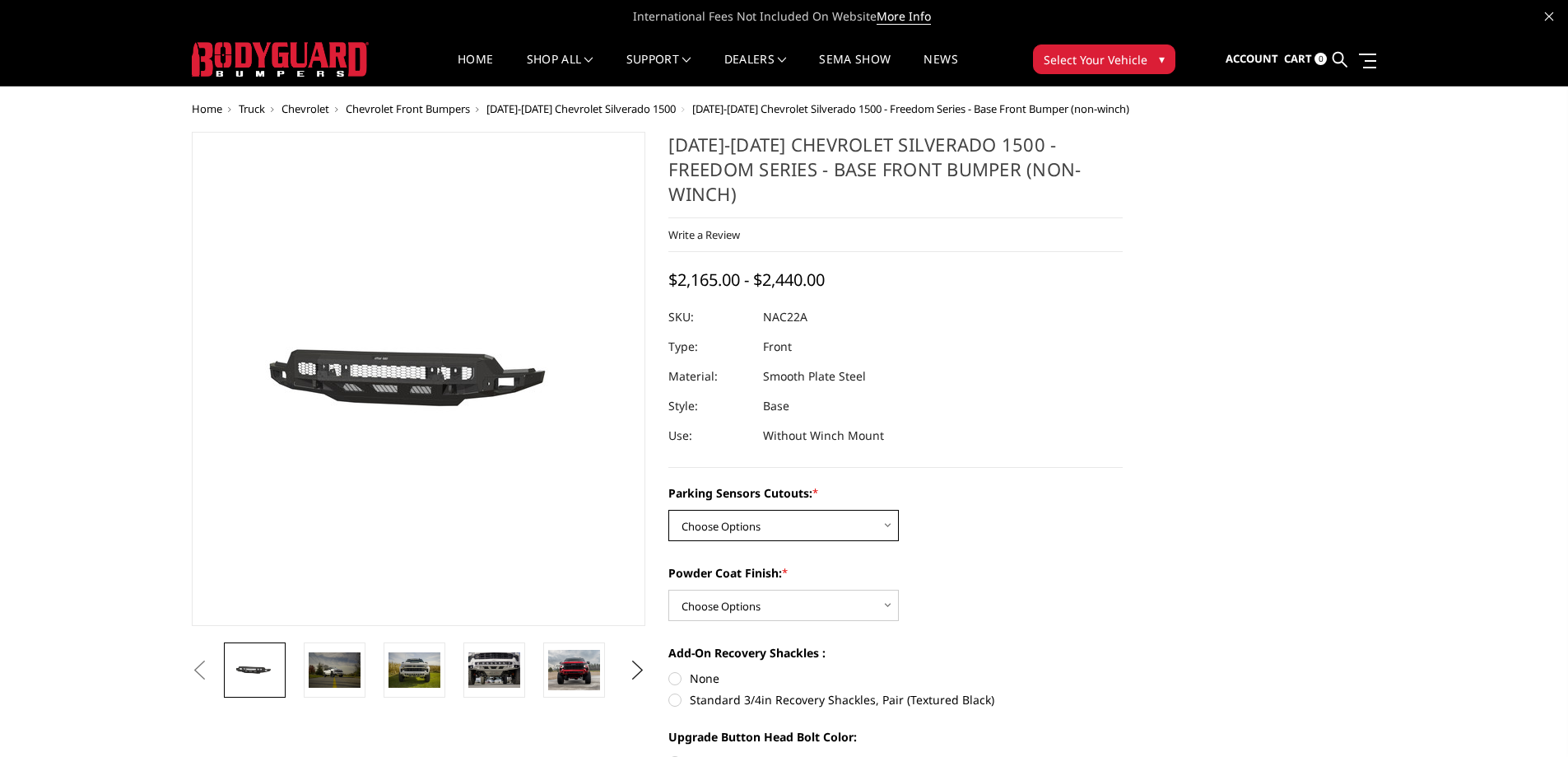
click at [846, 510] on select "Choose Options Yes - I have parking sensors No - I do NOT have parking sensors" at bounding box center [783, 526] width 231 height 32
select select "4362"
click at [668, 510] on select "Choose Options Yes - I have parking sensors No - I do NOT have parking sensors" at bounding box center [783, 526] width 231 height 32
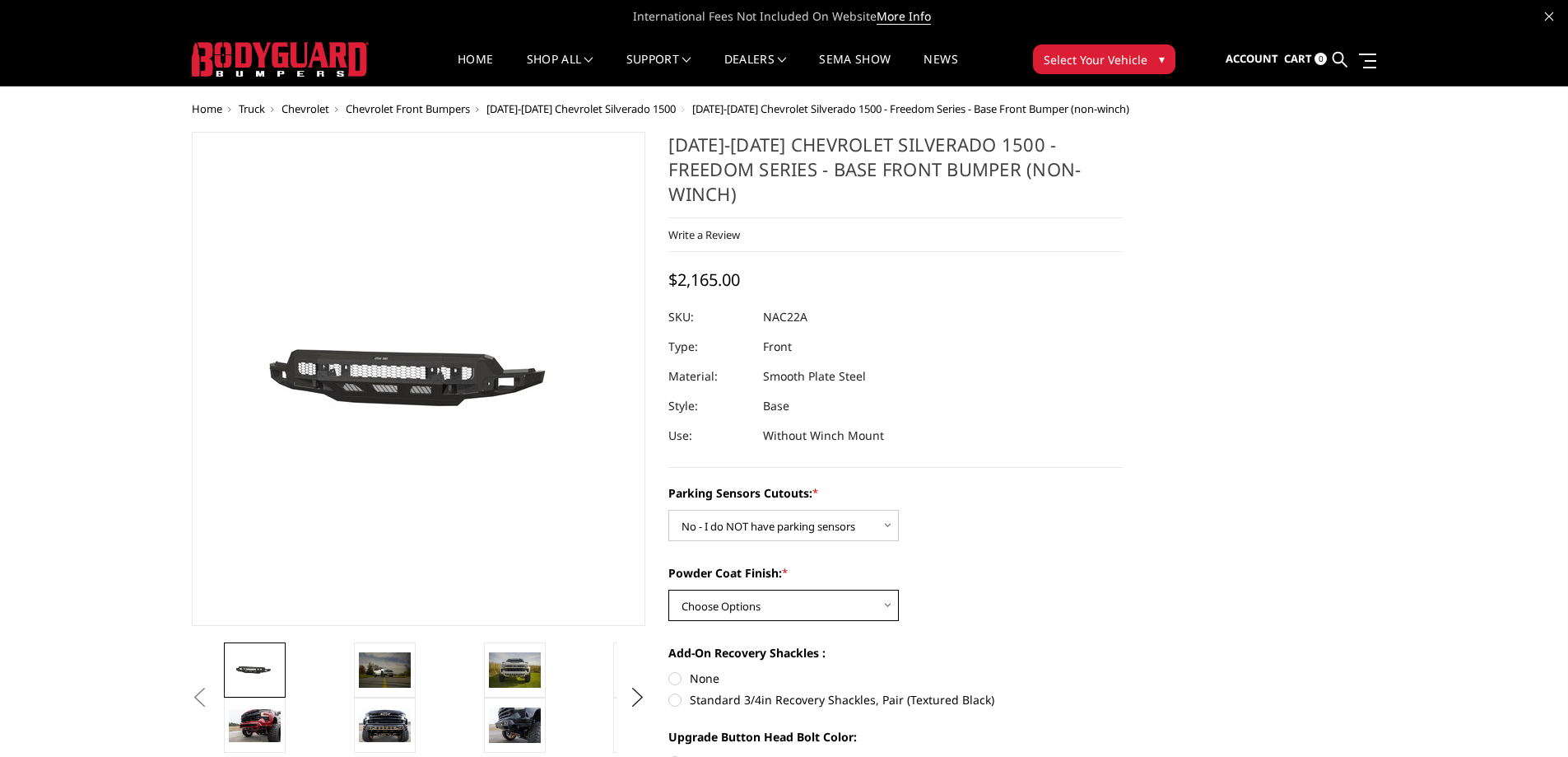
click at [835, 590] on select "Choose Options Bare Metal Textured Black Powder Coat" at bounding box center [783, 606] width 231 height 32
click at [668, 590] on select "Choose Options Bare Metal Textured Black Powder Coat" at bounding box center [783, 606] width 231 height 32
click at [839, 590] on select "Choose Options Bare Metal Textured Black Powder Coat" at bounding box center [783, 606] width 231 height 32
select select "4370"
click at [668, 590] on select "Choose Options Bare Metal Textured Black Powder Coat" at bounding box center [783, 606] width 231 height 32
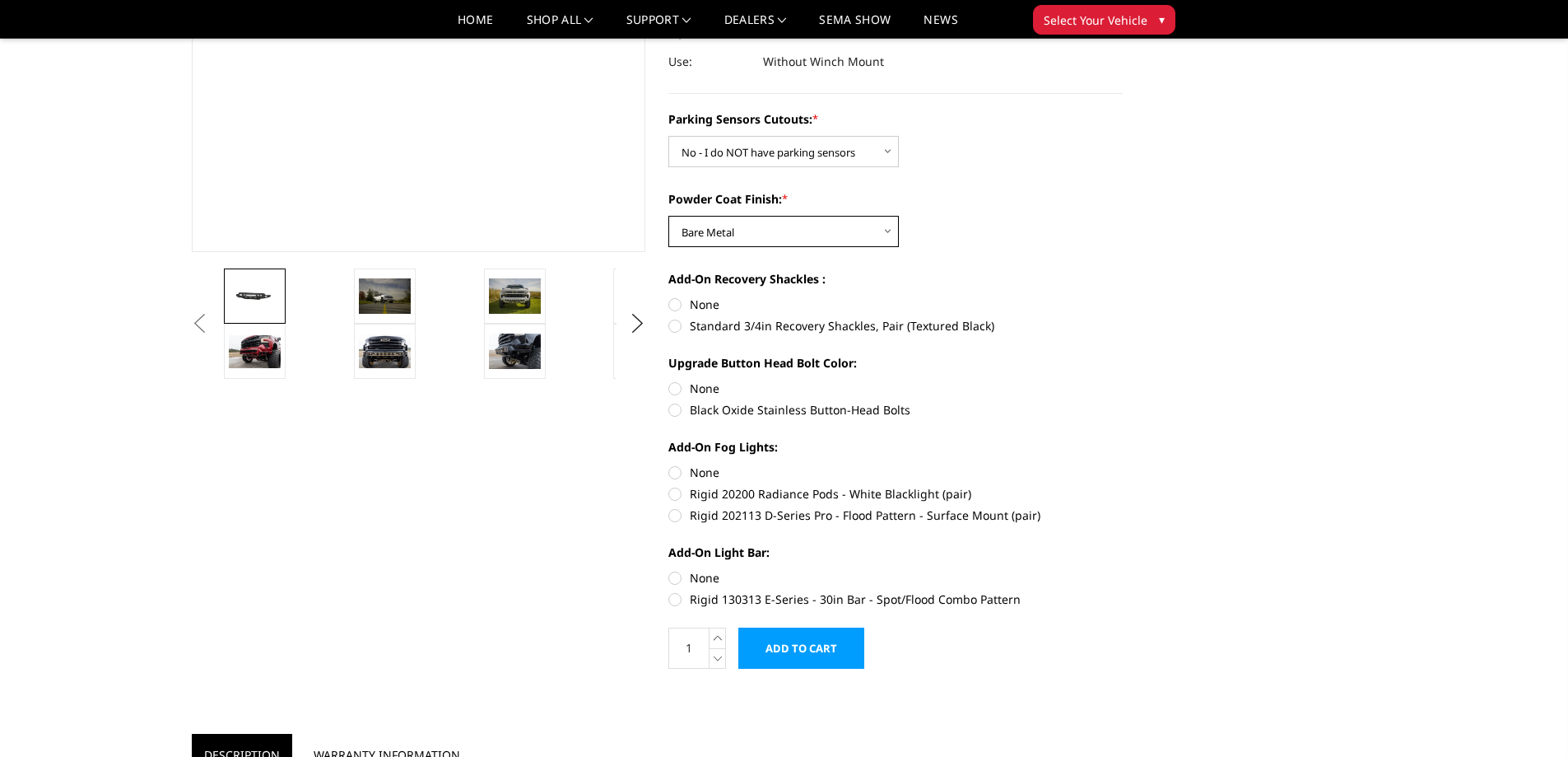
scroll to position [51, 0]
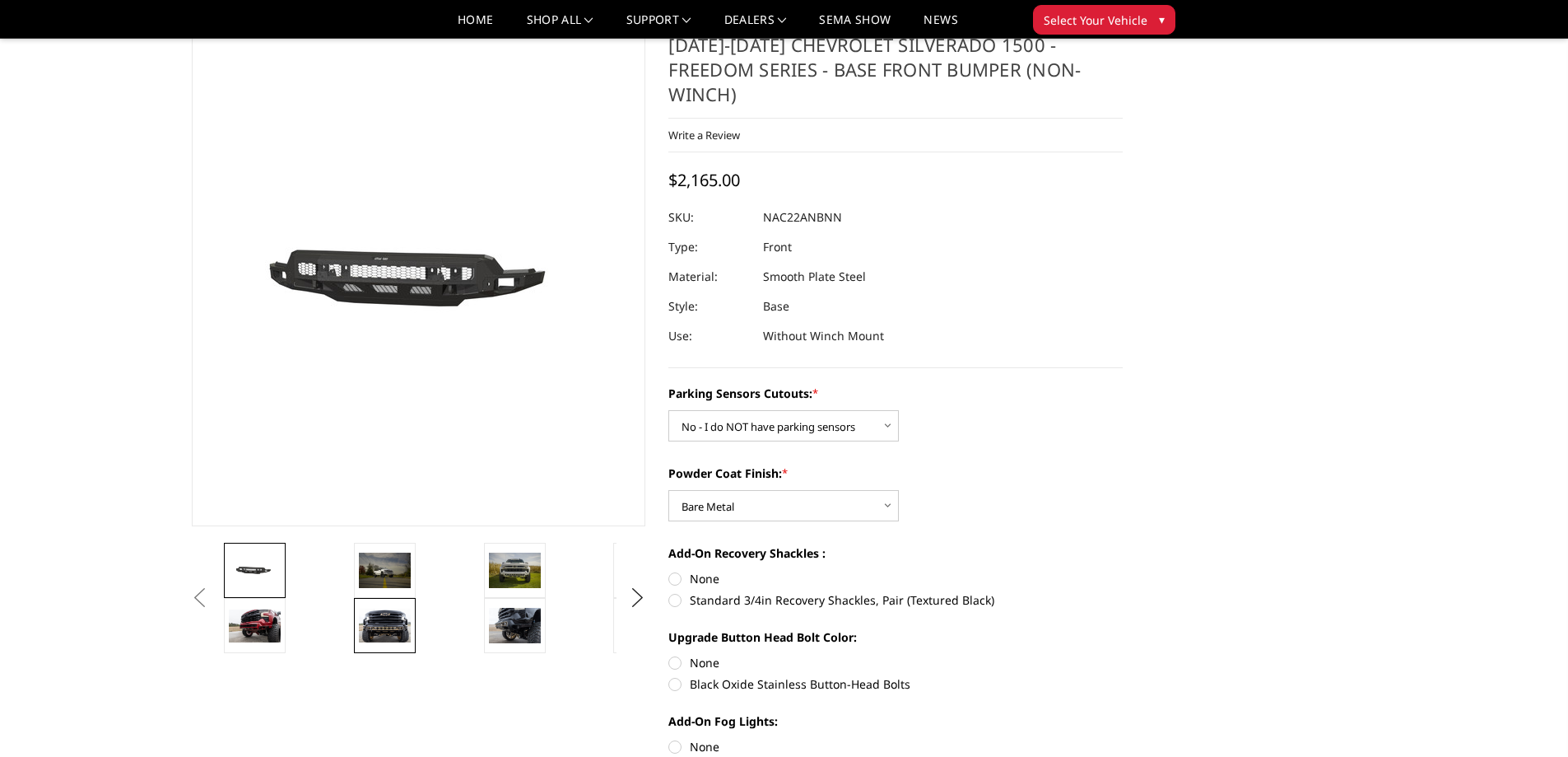
click at [387, 624] on img at bounding box center [385, 626] width 52 height 35
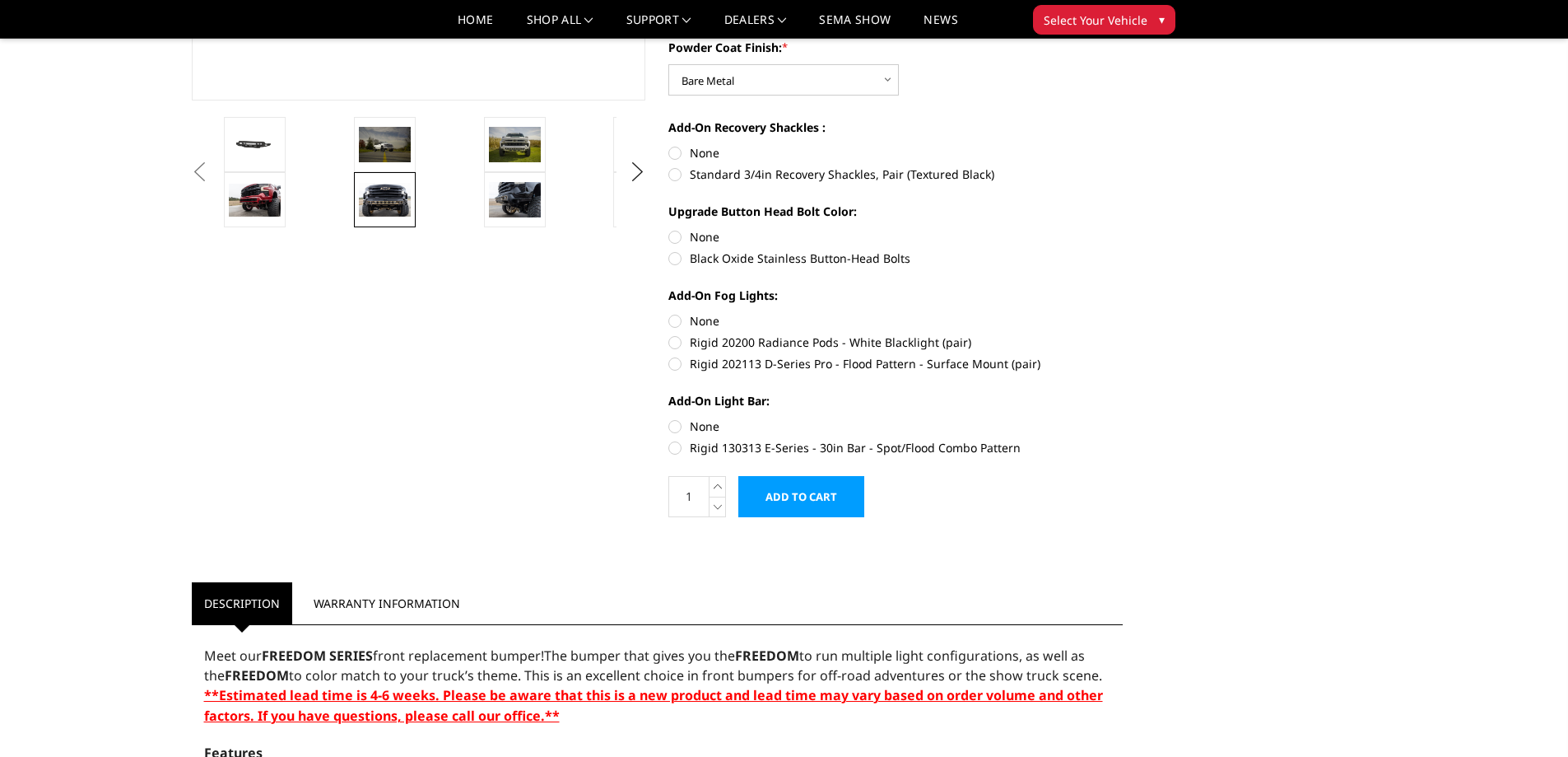
scroll to position [468, 0]
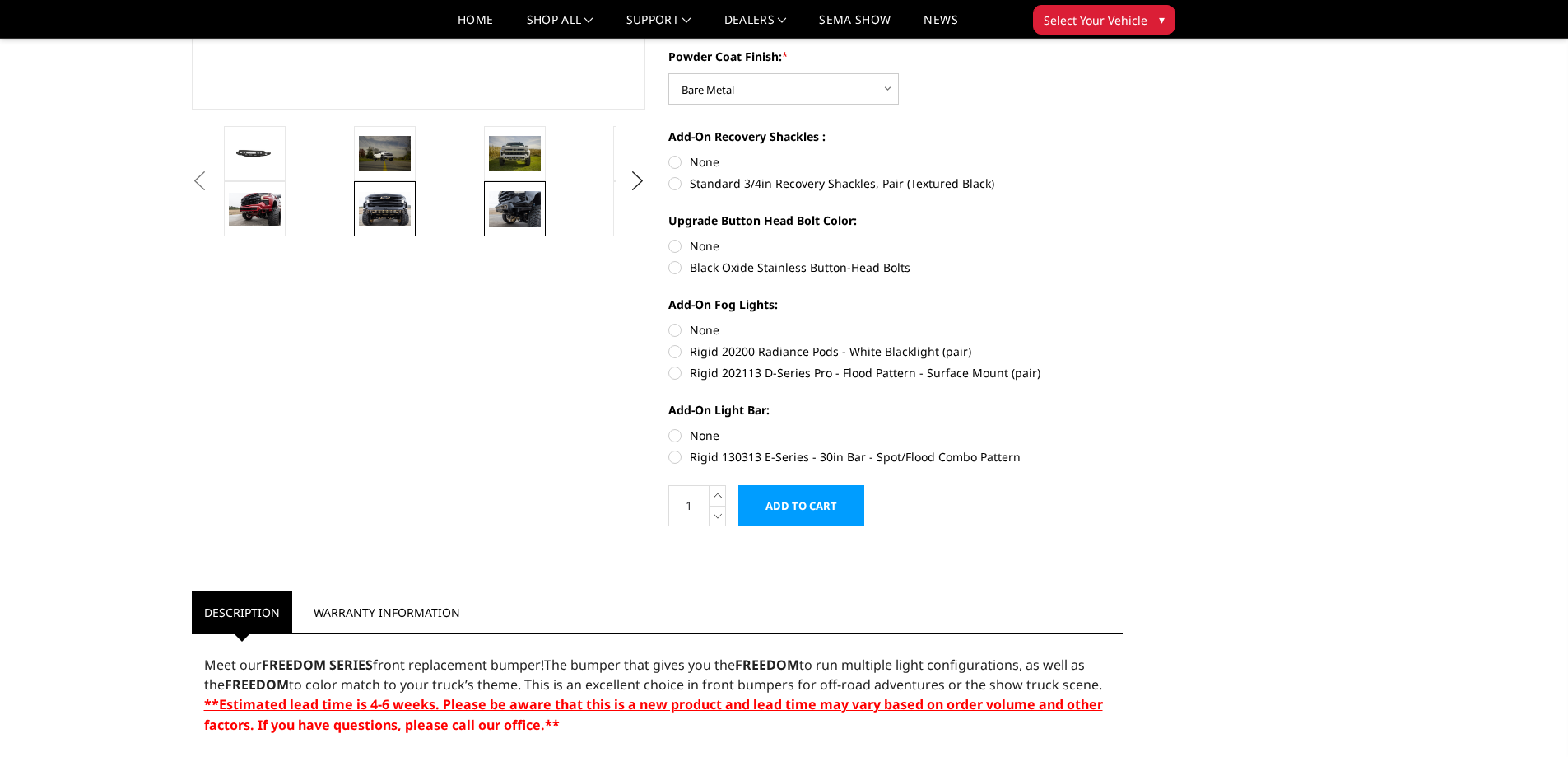
click at [512, 214] on img at bounding box center [515, 208] width 52 height 35
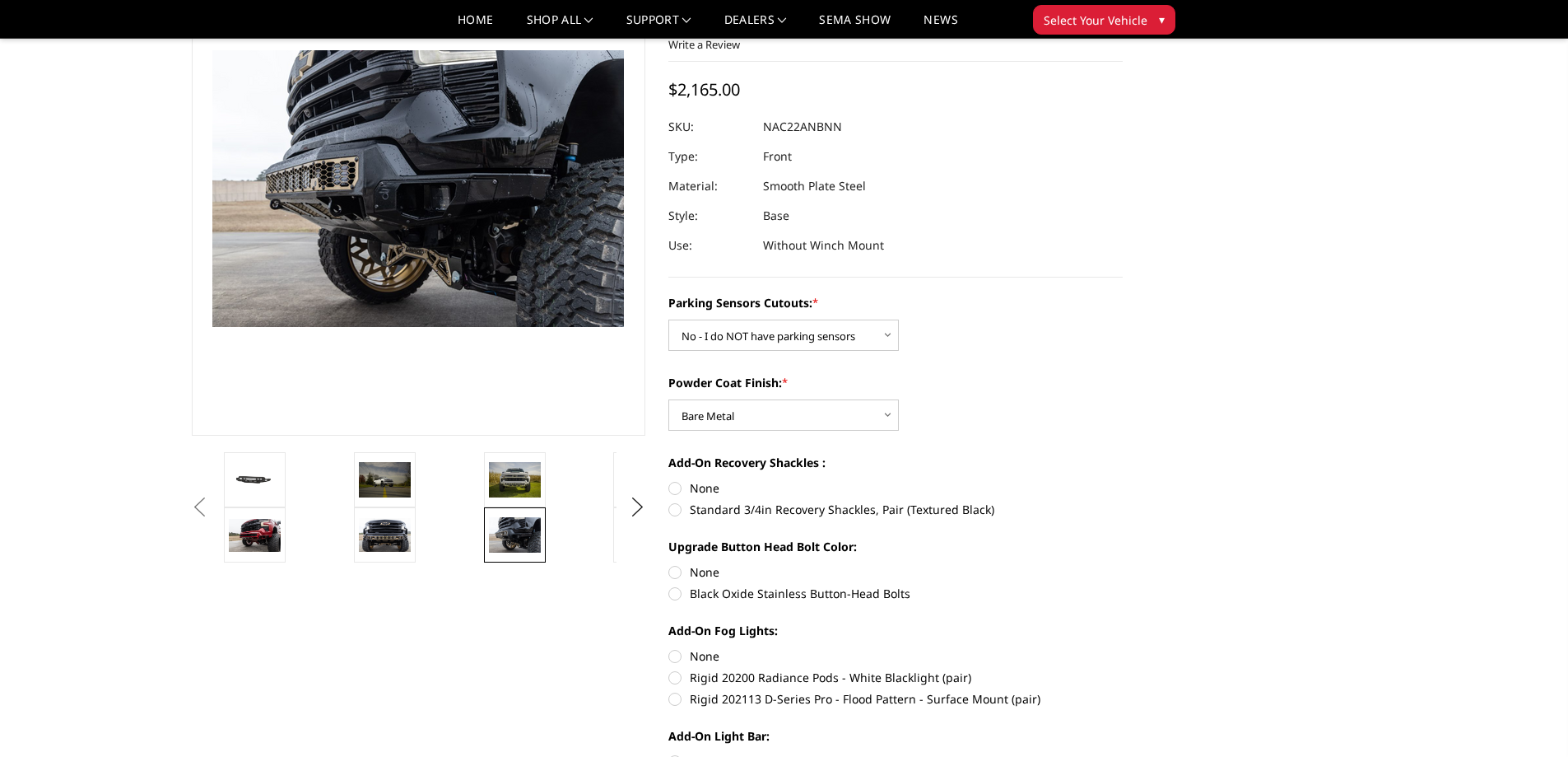
scroll to position [58, 0]
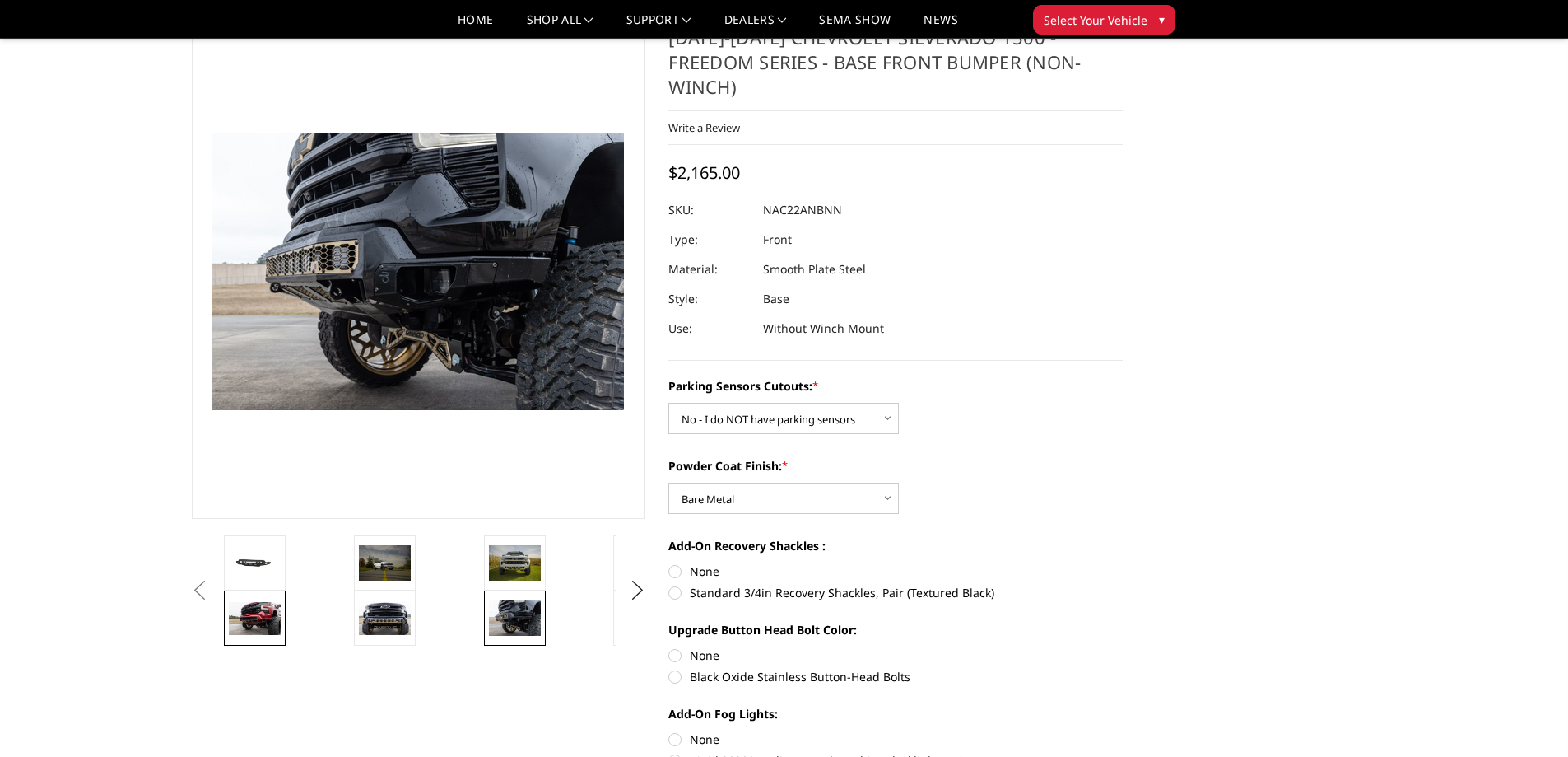
click at [245, 619] on img at bounding box center [255, 619] width 52 height 33
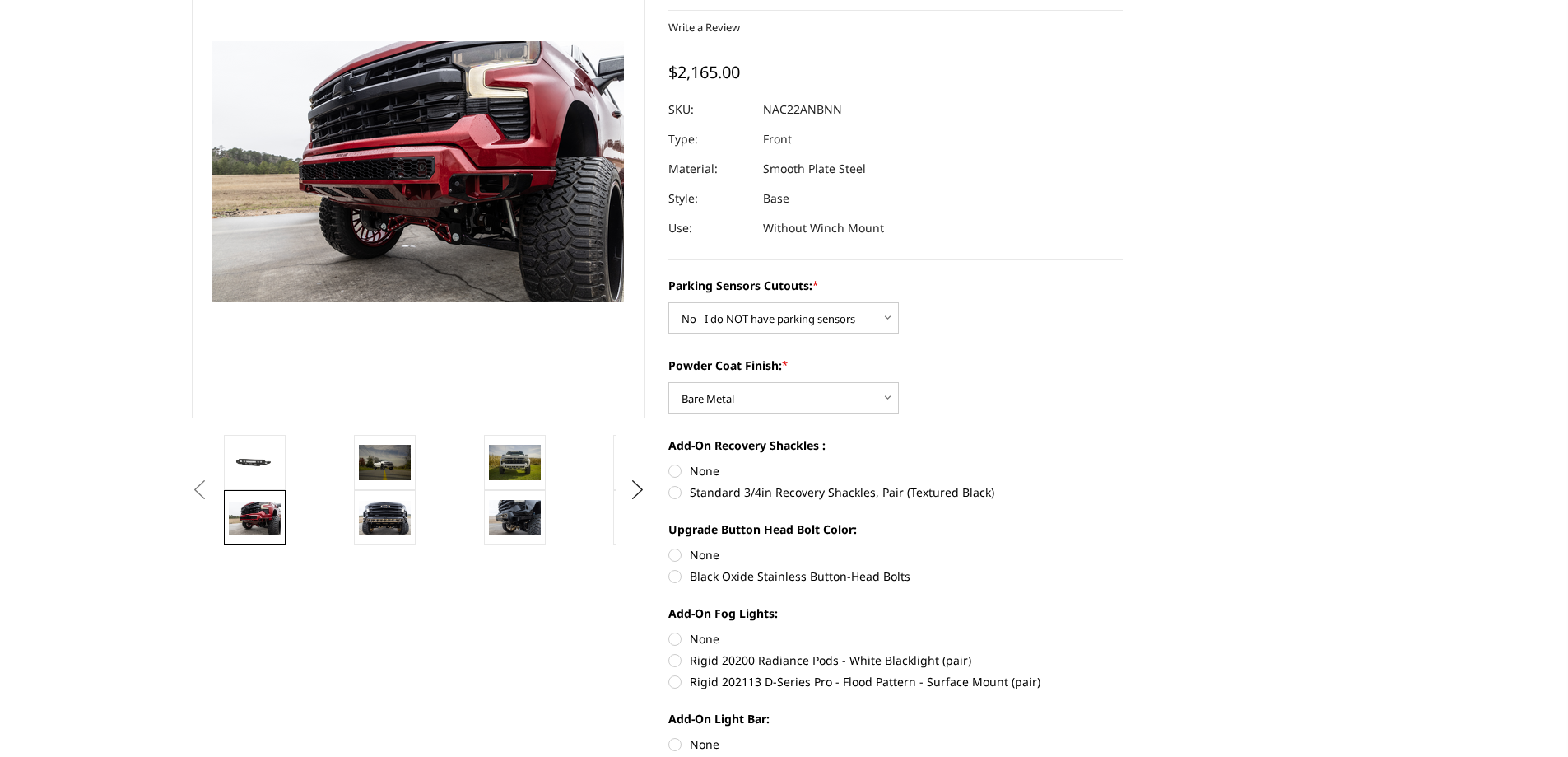
scroll to position [0, 0]
